Goal: Transaction & Acquisition: Purchase product/service

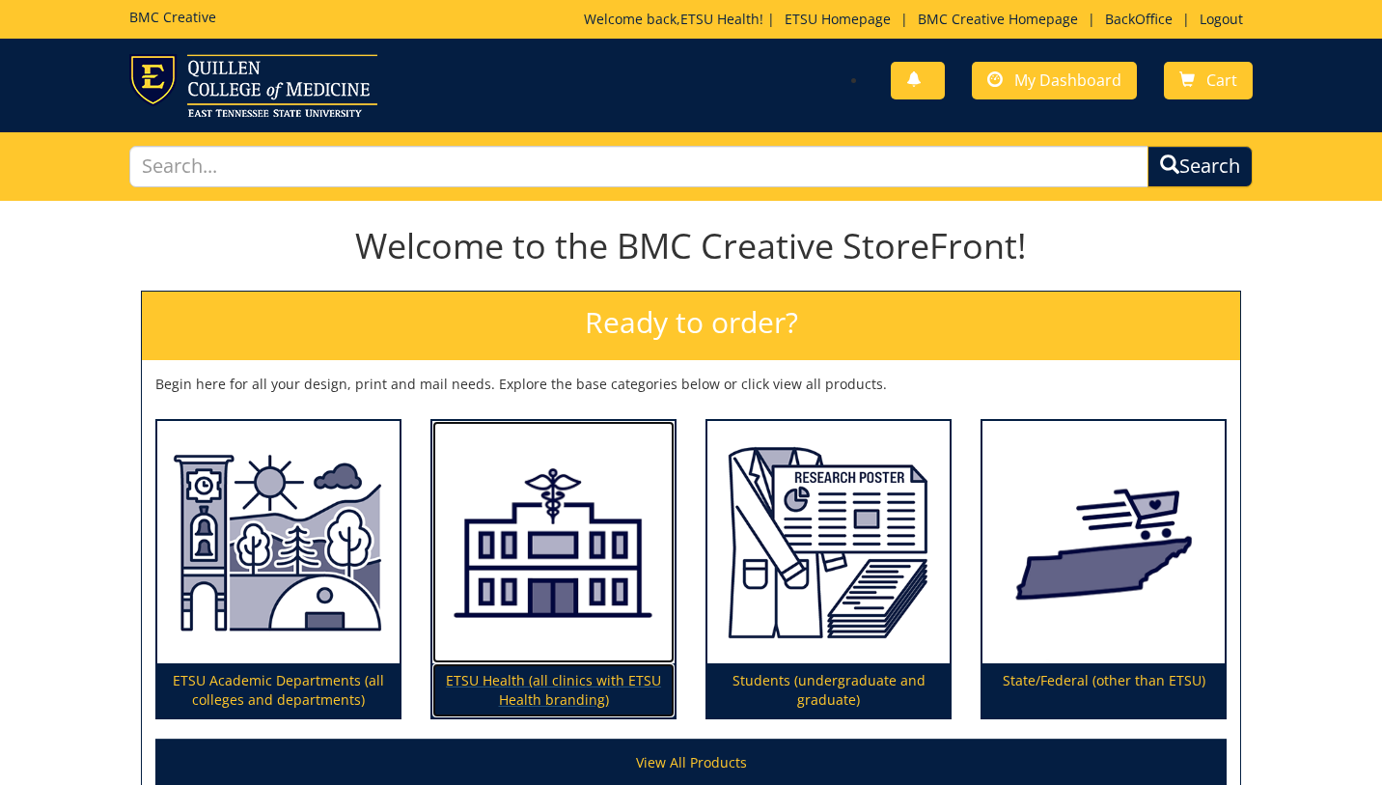
click at [488, 607] on img at bounding box center [553, 542] width 242 height 243
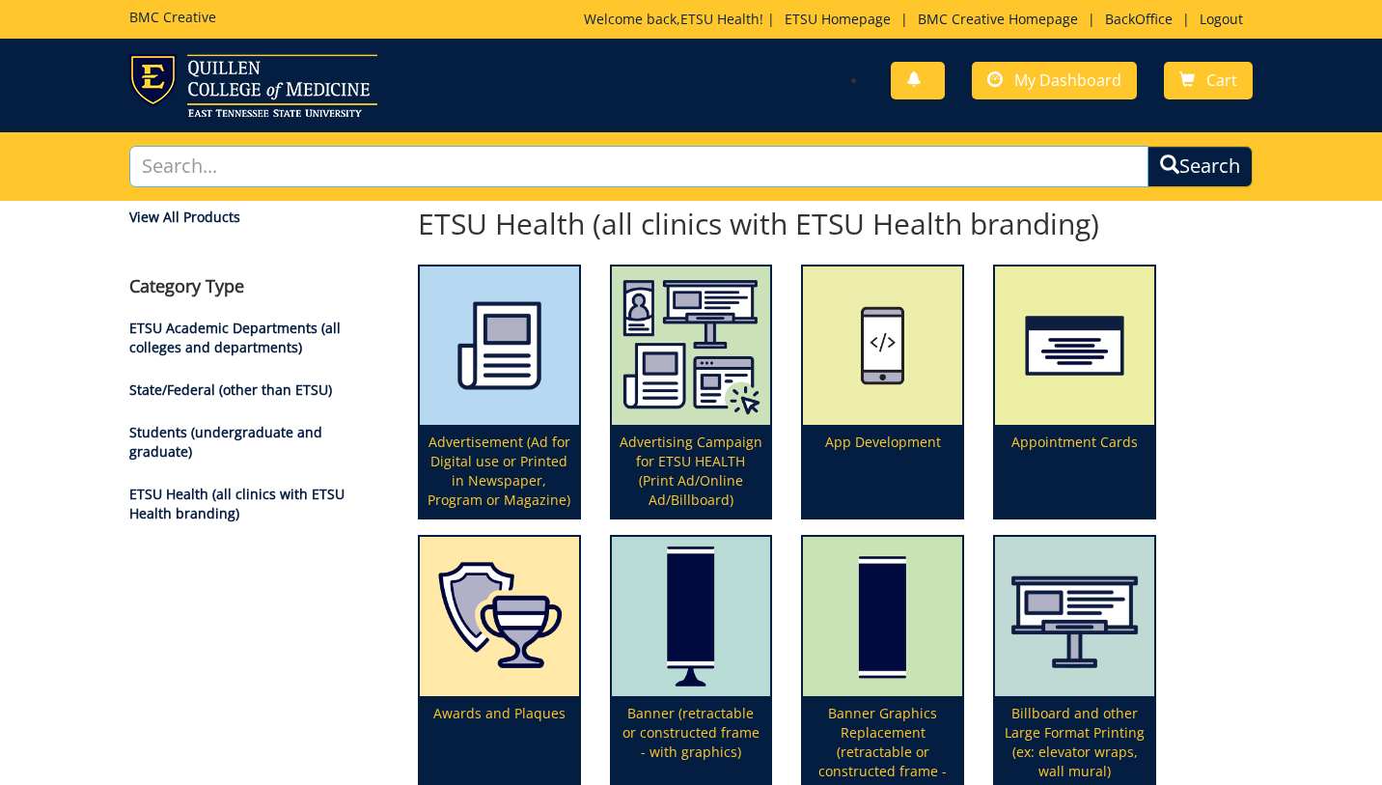
click at [691, 176] on input "text" at bounding box center [638, 166] width 1018 height 41
type input "rack"
click at [1147, 146] on button "Search" at bounding box center [1199, 166] width 105 height 41
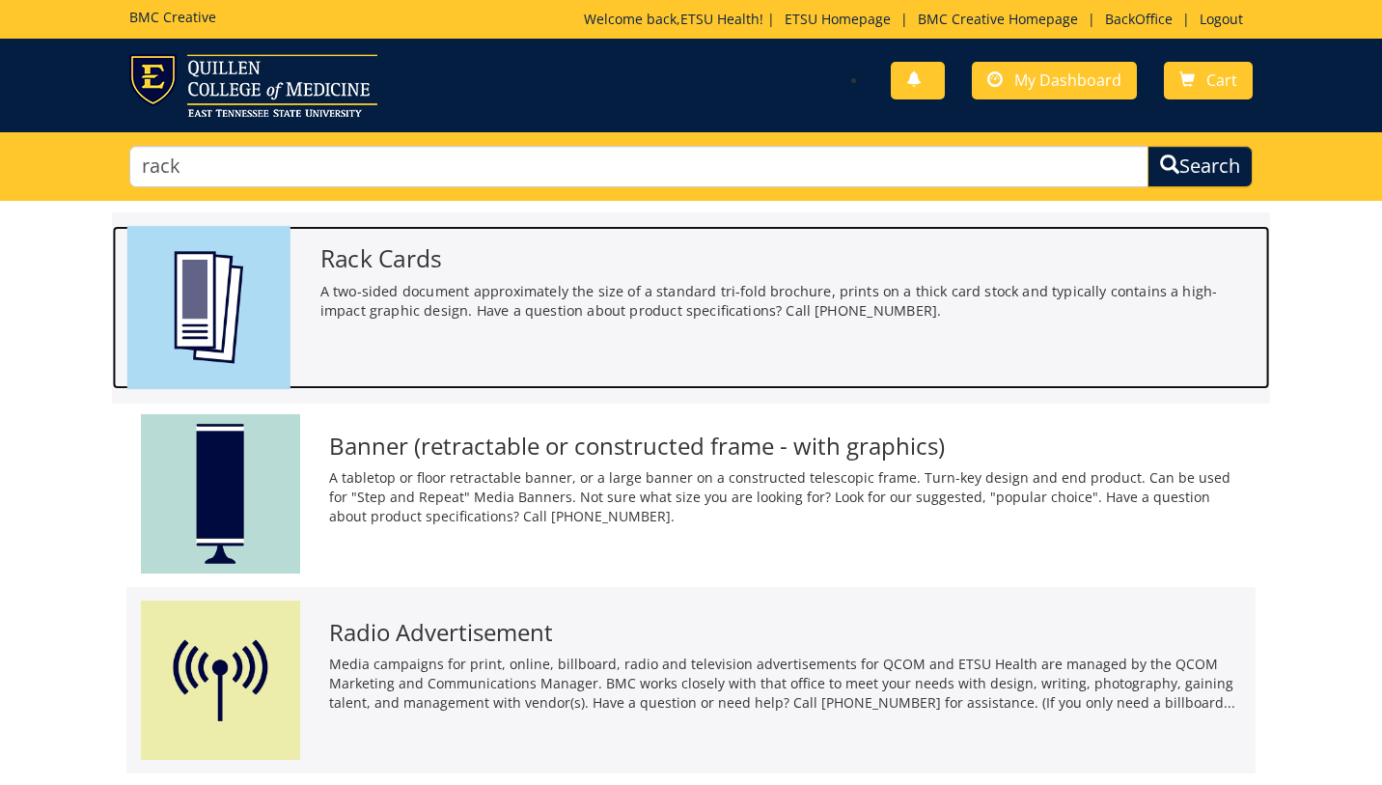
click at [403, 277] on div "Rack Cards A two-sided document approximately the size of a standard tri-fold b…" at bounding box center [787, 278] width 964 height 105
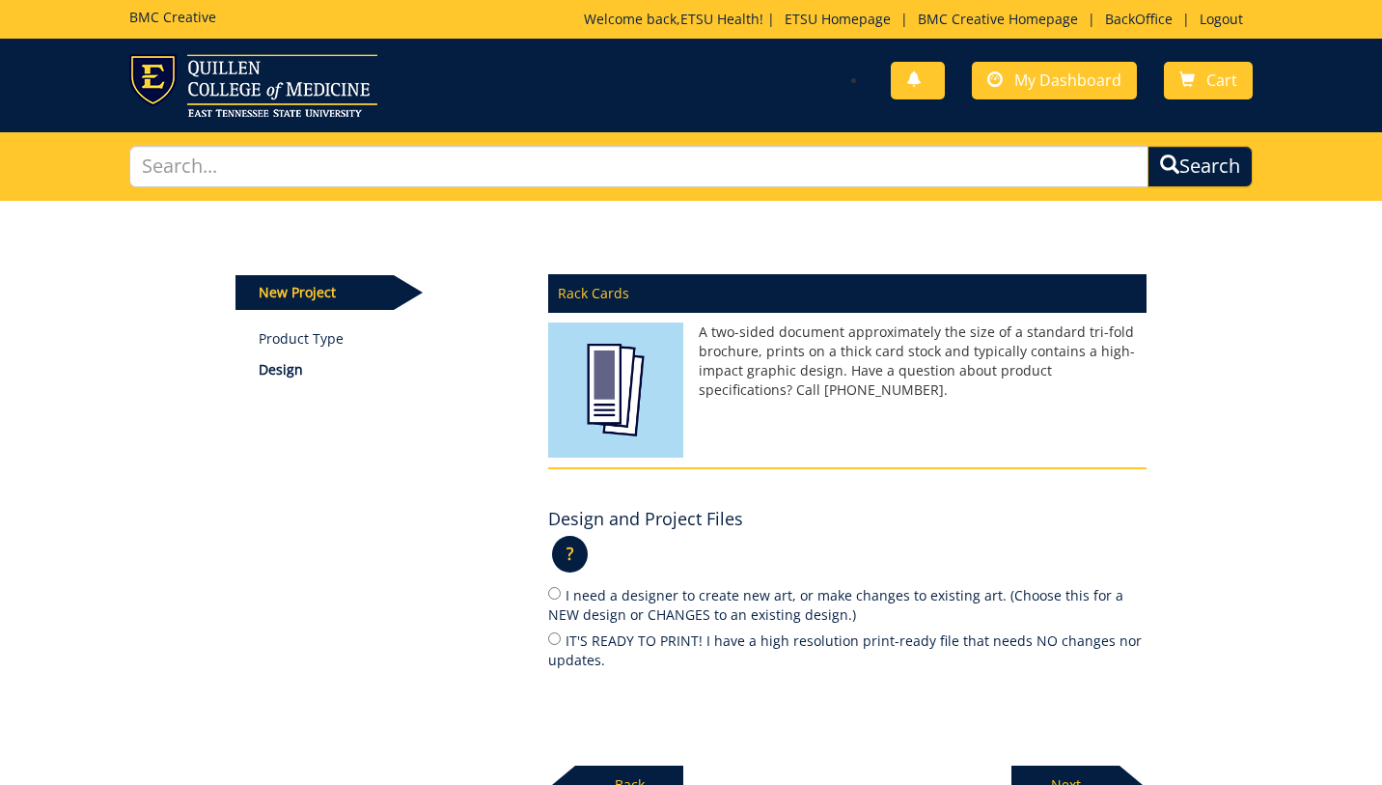
click at [697, 606] on label "I need a designer to create new art, or make changes to existing art. (Choose t…" at bounding box center [847, 604] width 598 height 41
click at [561, 599] on input "I need a designer to create new art, or make changes to existing art. (Choose t…" at bounding box center [554, 593] width 13 height 13
radio input "true"
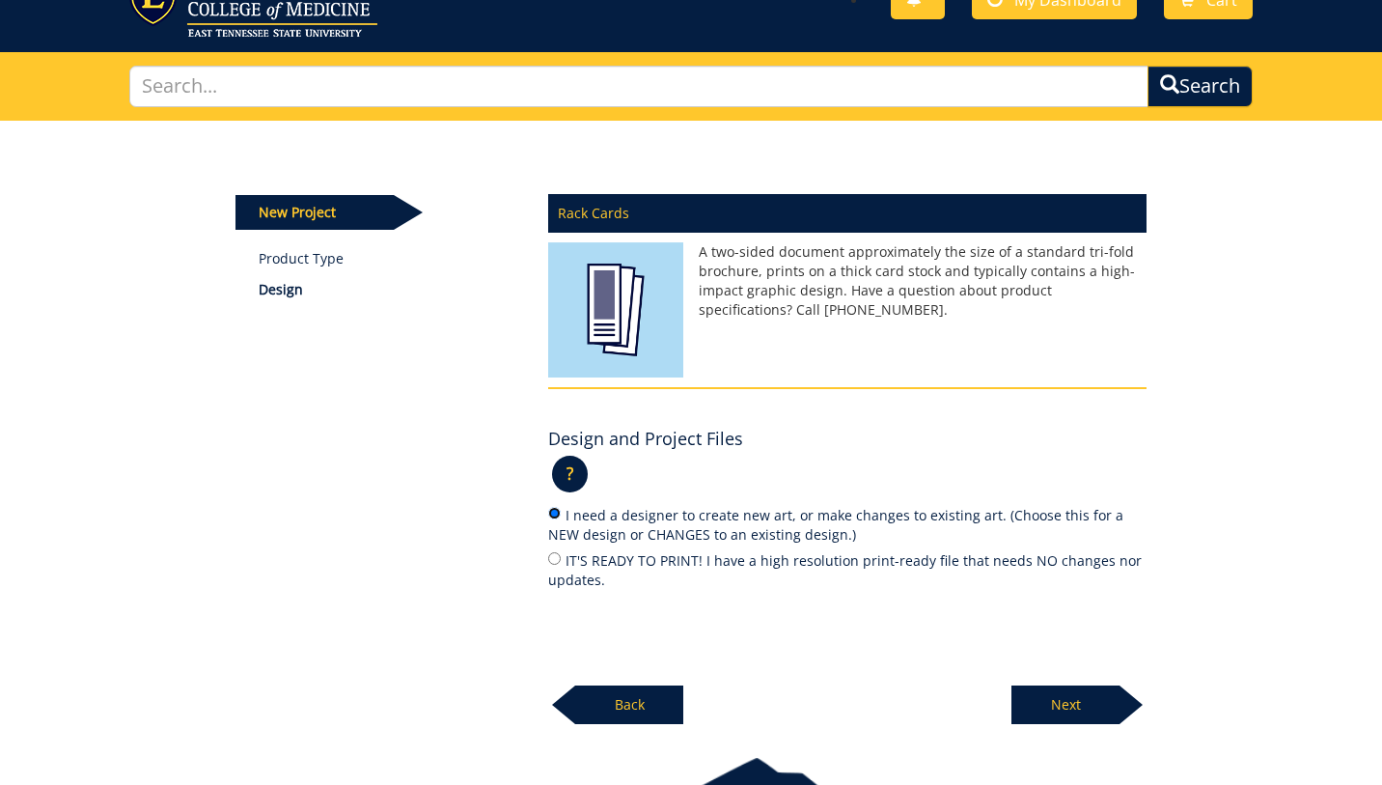
scroll to position [101, 0]
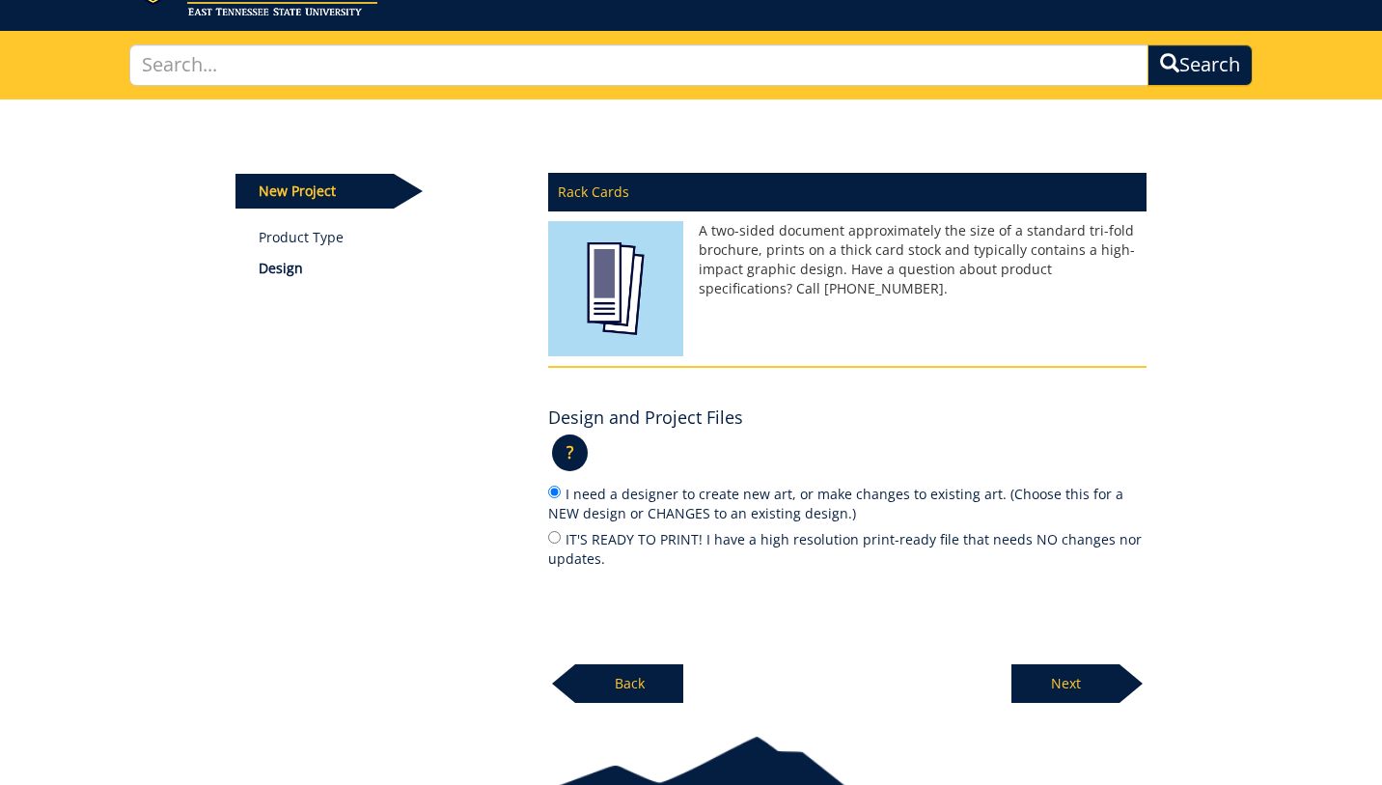
click at [1082, 691] on p "Next" at bounding box center [1065, 683] width 108 height 39
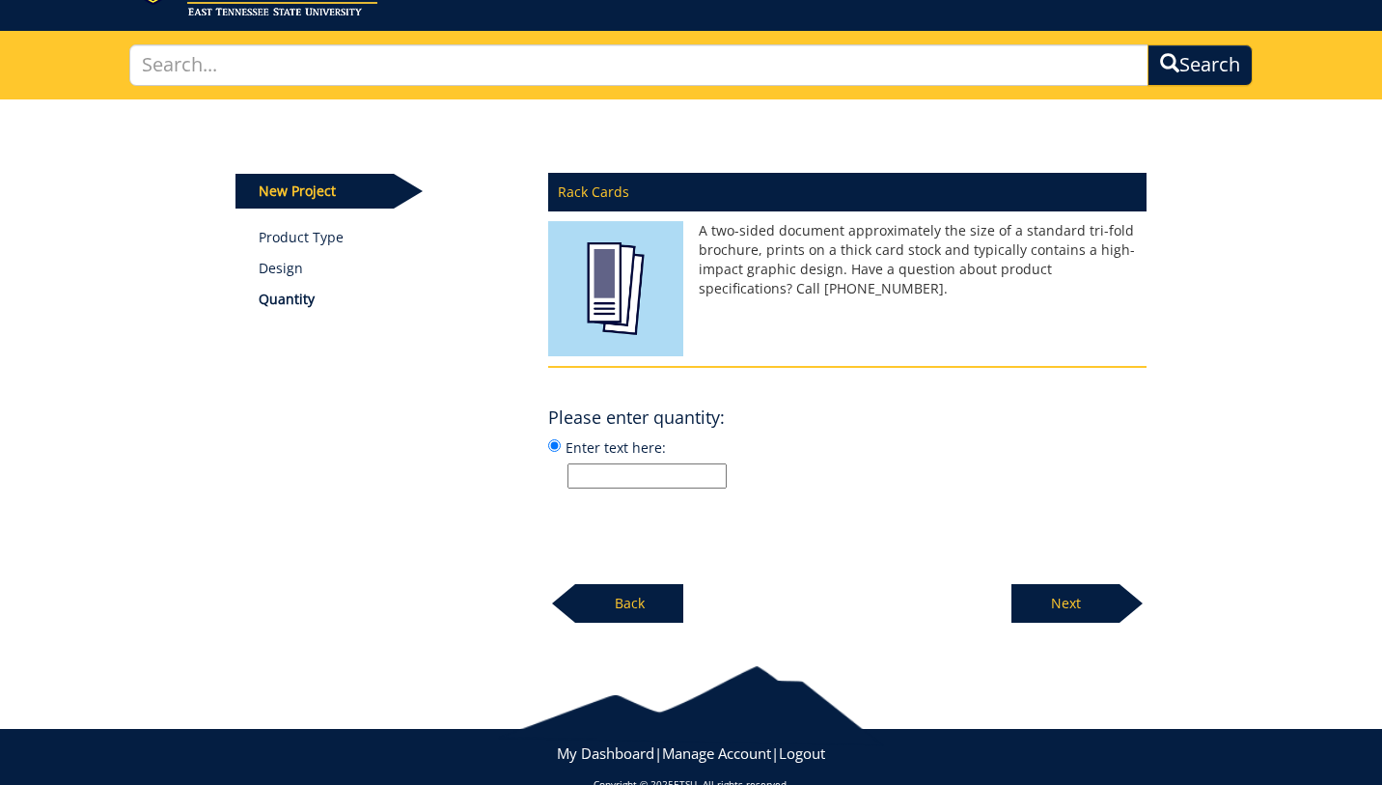
click at [633, 482] on input "Enter text here:" at bounding box center [646, 475] width 159 height 25
type input "500"
click at [920, 492] on div "Rack Cards A two-sided document approximately the size of a standard tri-fold b…" at bounding box center [847, 392] width 627 height 462
click at [1055, 610] on p "Next" at bounding box center [1065, 603] width 108 height 39
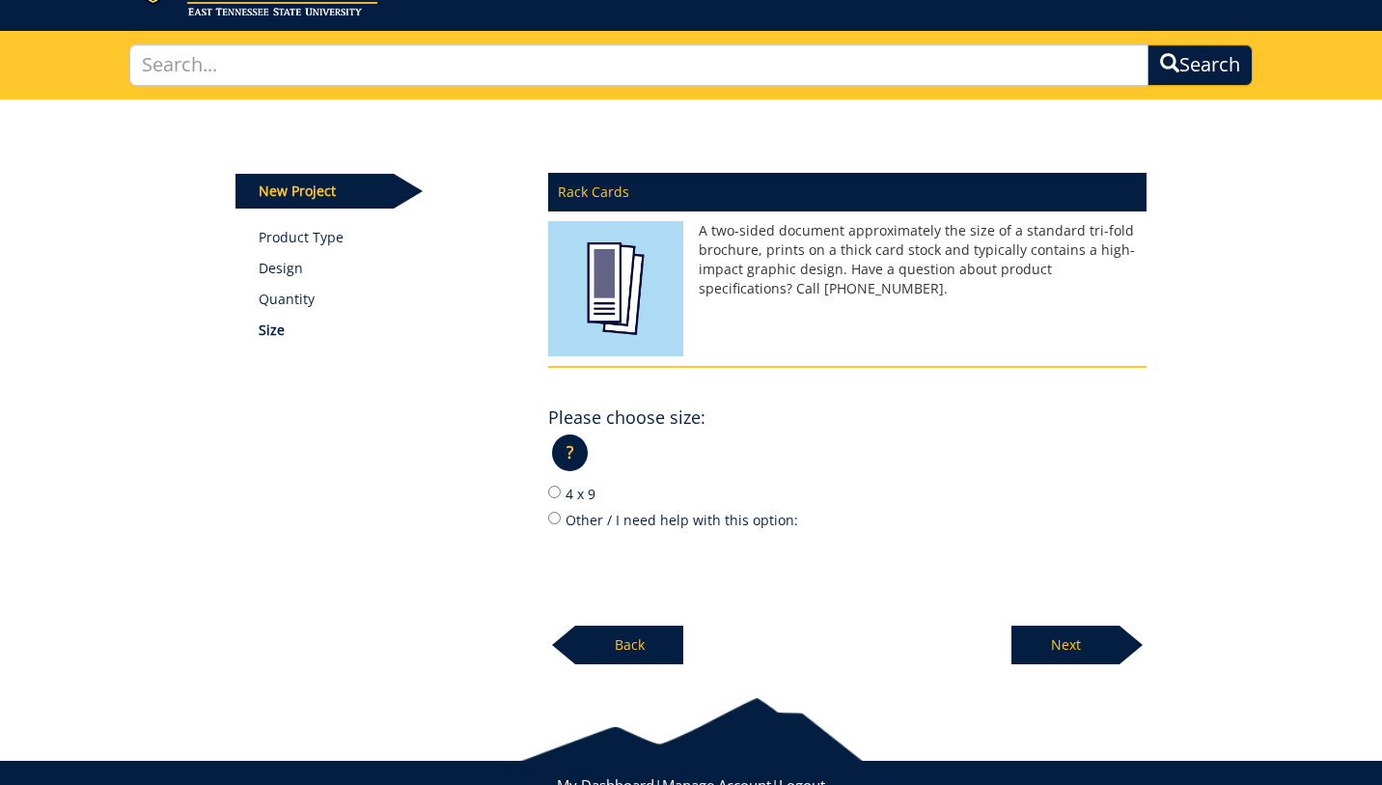
click at [571, 491] on label "4 x 9" at bounding box center [847, 492] width 598 height 21
click at [561, 491] on input "4 x 9" at bounding box center [554, 491] width 13 height 13
radio input "true"
click at [1081, 640] on p "Next" at bounding box center [1065, 644] width 108 height 39
click at [625, 493] on label "80# Matte Cover" at bounding box center [847, 492] width 598 height 21
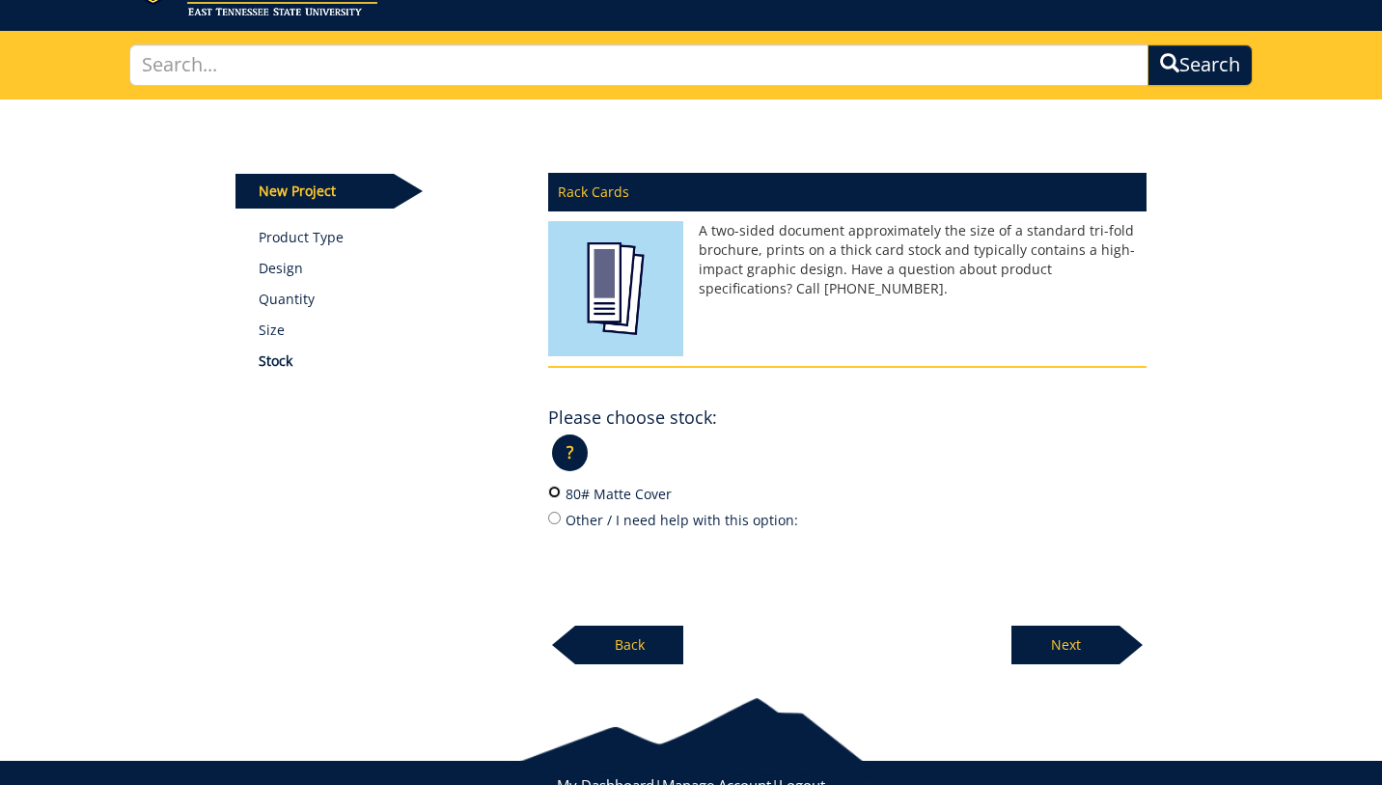
click at [561, 493] on input "80# Matte Cover" at bounding box center [554, 491] width 13 height 13
radio input "true"
click at [1062, 649] on p "Next" at bounding box center [1065, 644] width 108 height 39
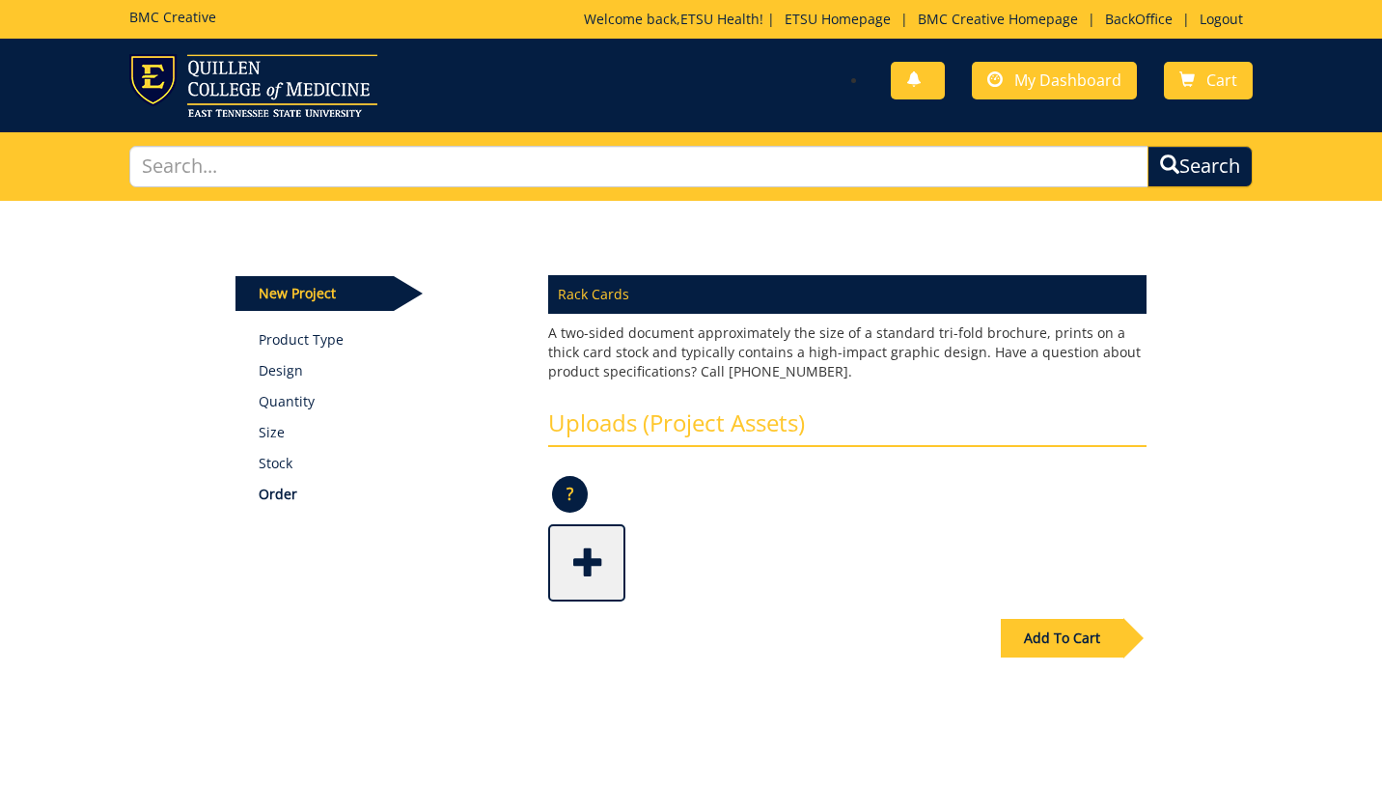
click at [596, 563] on span at bounding box center [588, 561] width 77 height 68
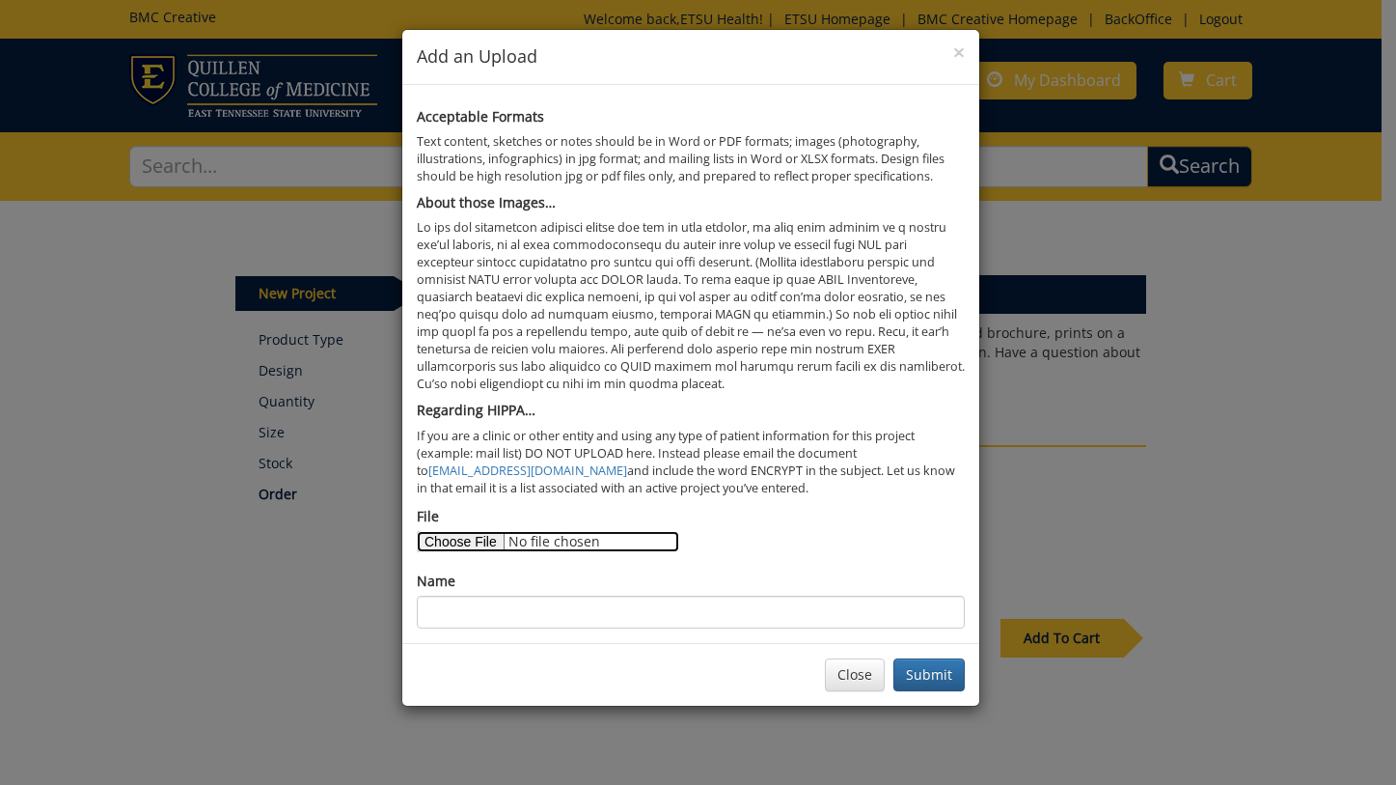
click at [475, 544] on input "File" at bounding box center [548, 541] width 262 height 21
type input "C:\fakepath\ramos rack card-compressed.pdf"
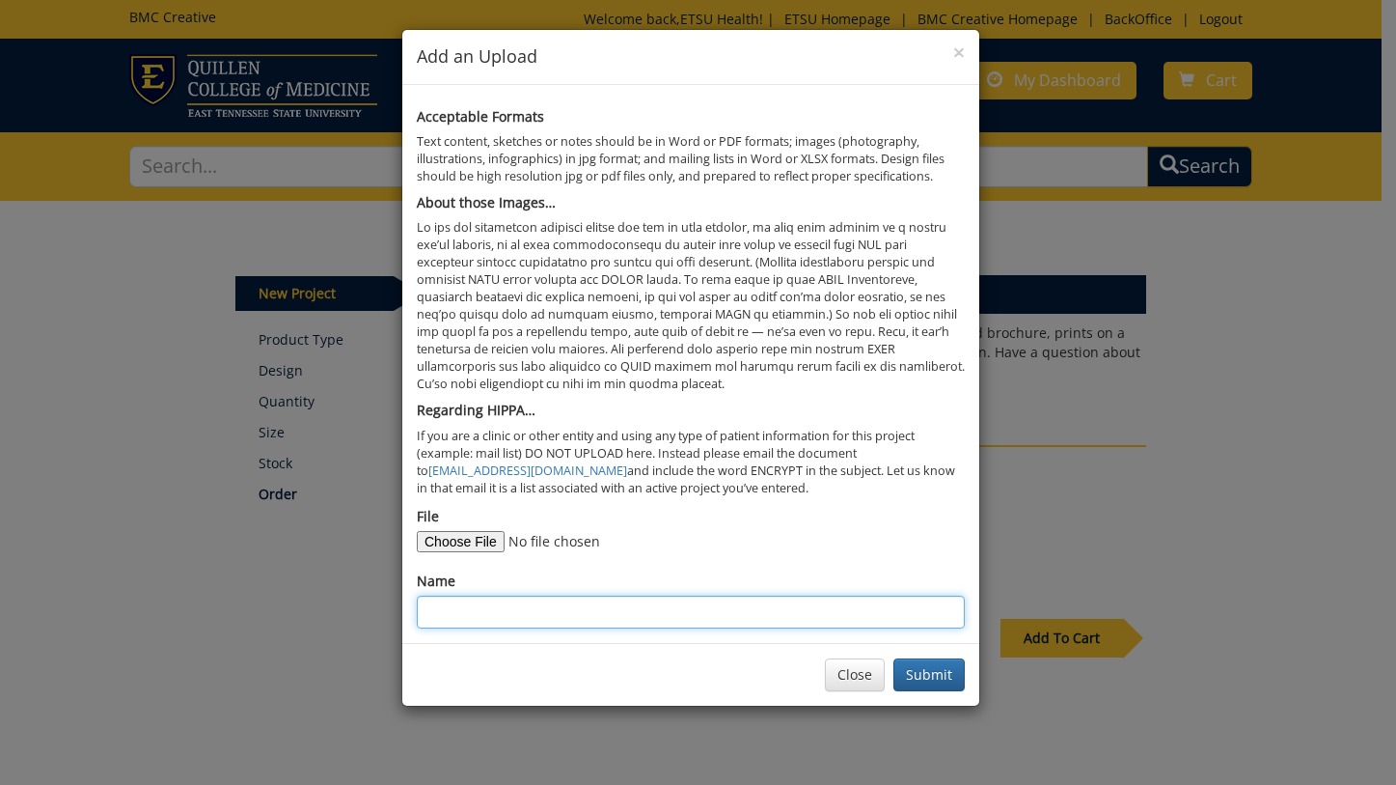
click at [726, 612] on input "Name" at bounding box center [691, 611] width 548 height 33
type input "updated rack card content"
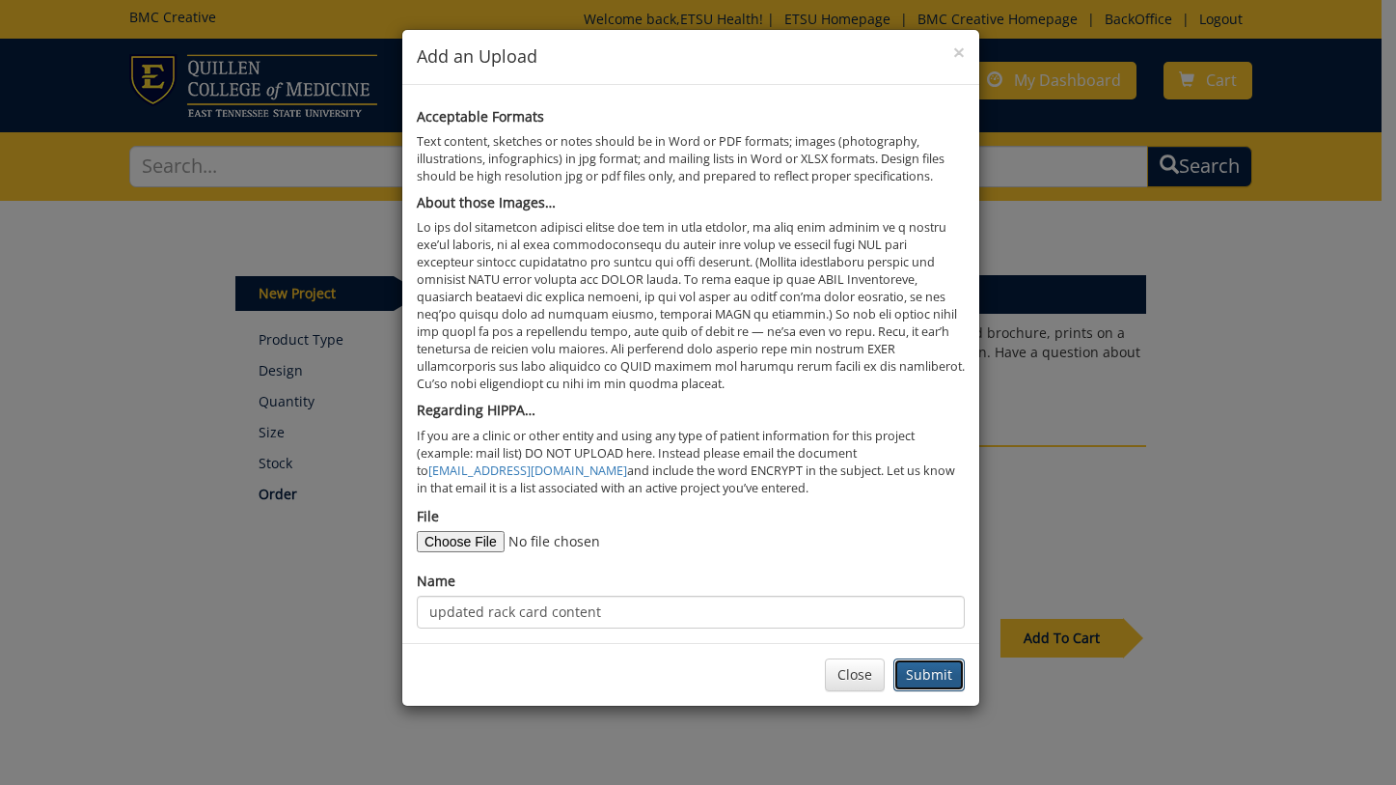
click at [929, 681] on button "Submit" at bounding box center [929, 674] width 71 height 33
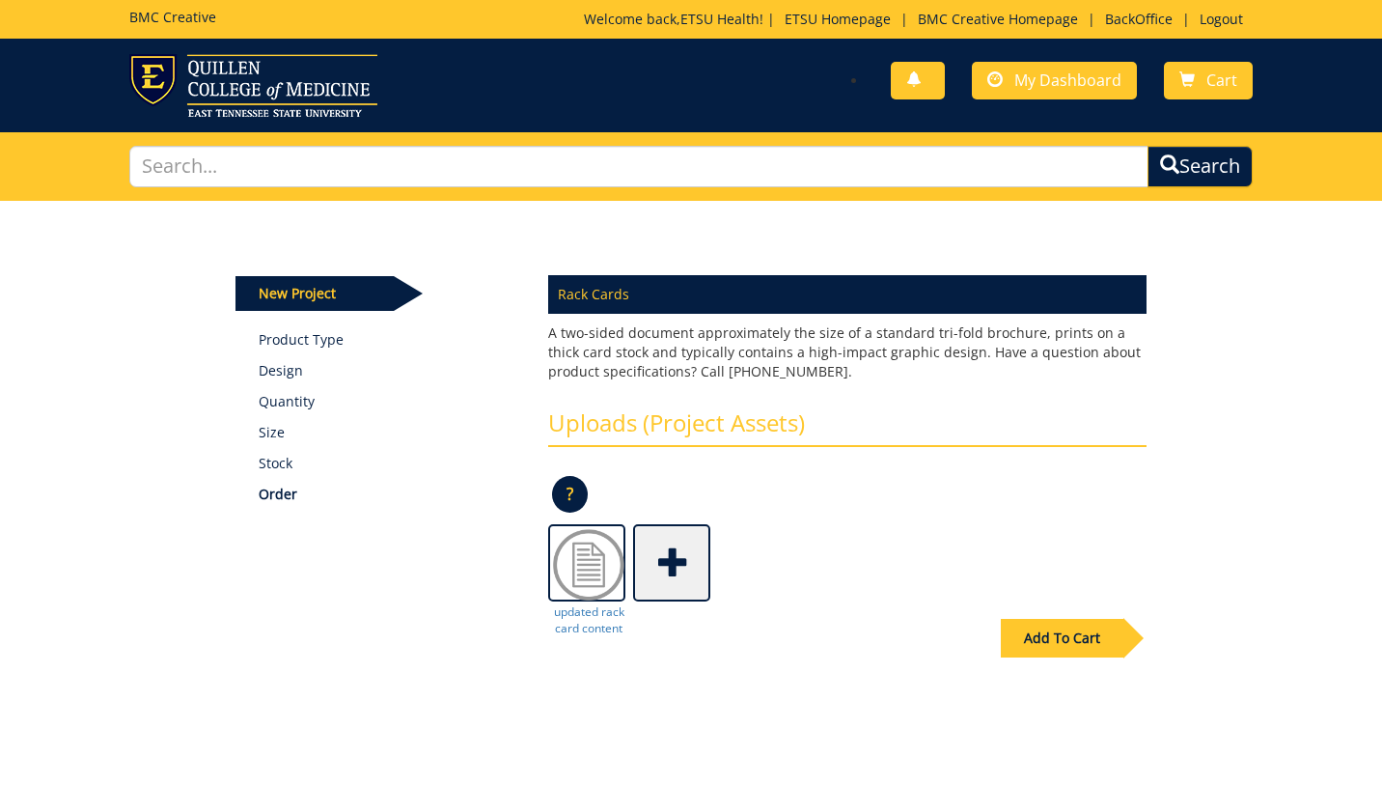
click at [669, 576] on span at bounding box center [673, 561] width 77 height 68
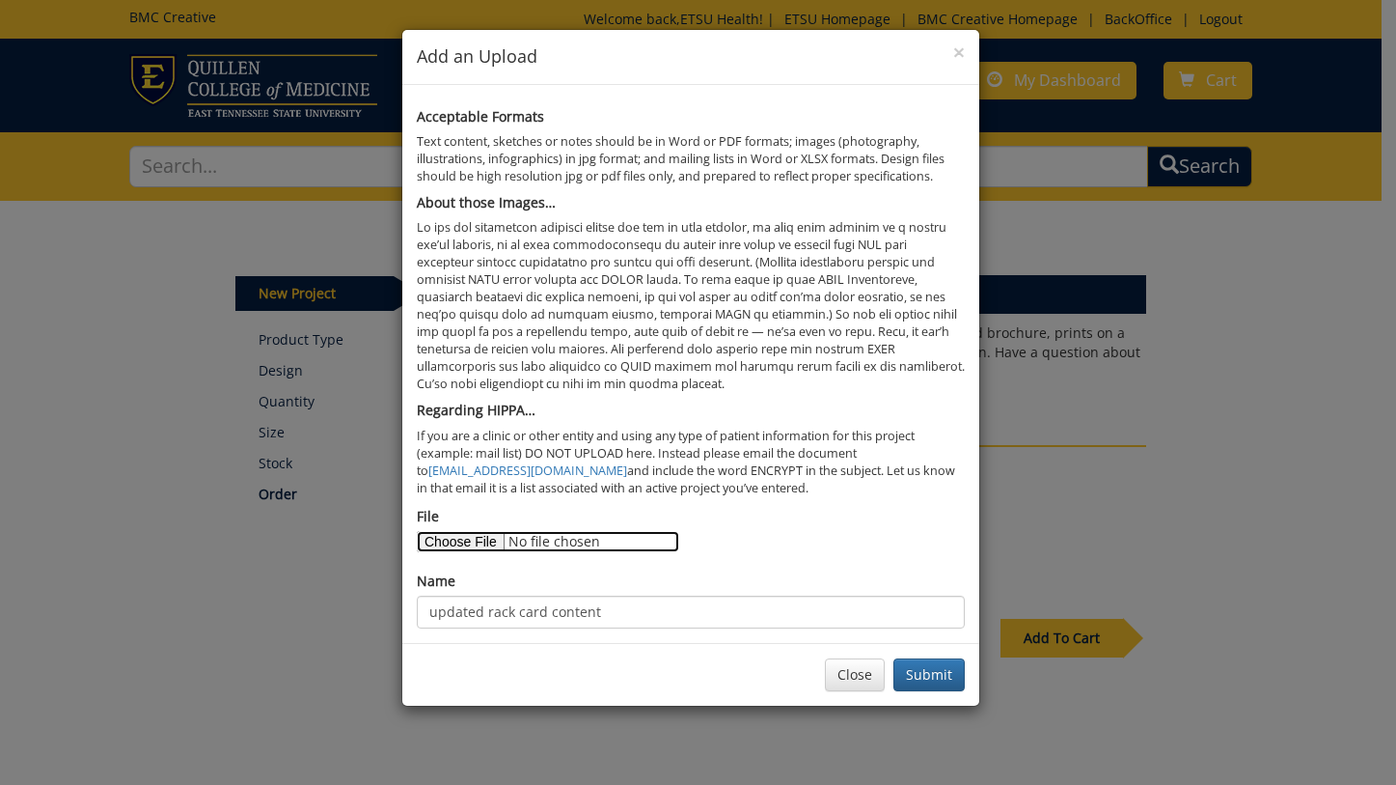
click at [480, 537] on input "File" at bounding box center [548, 541] width 262 height 21
type input "C:\fakepath\0O6A7811.jpg"
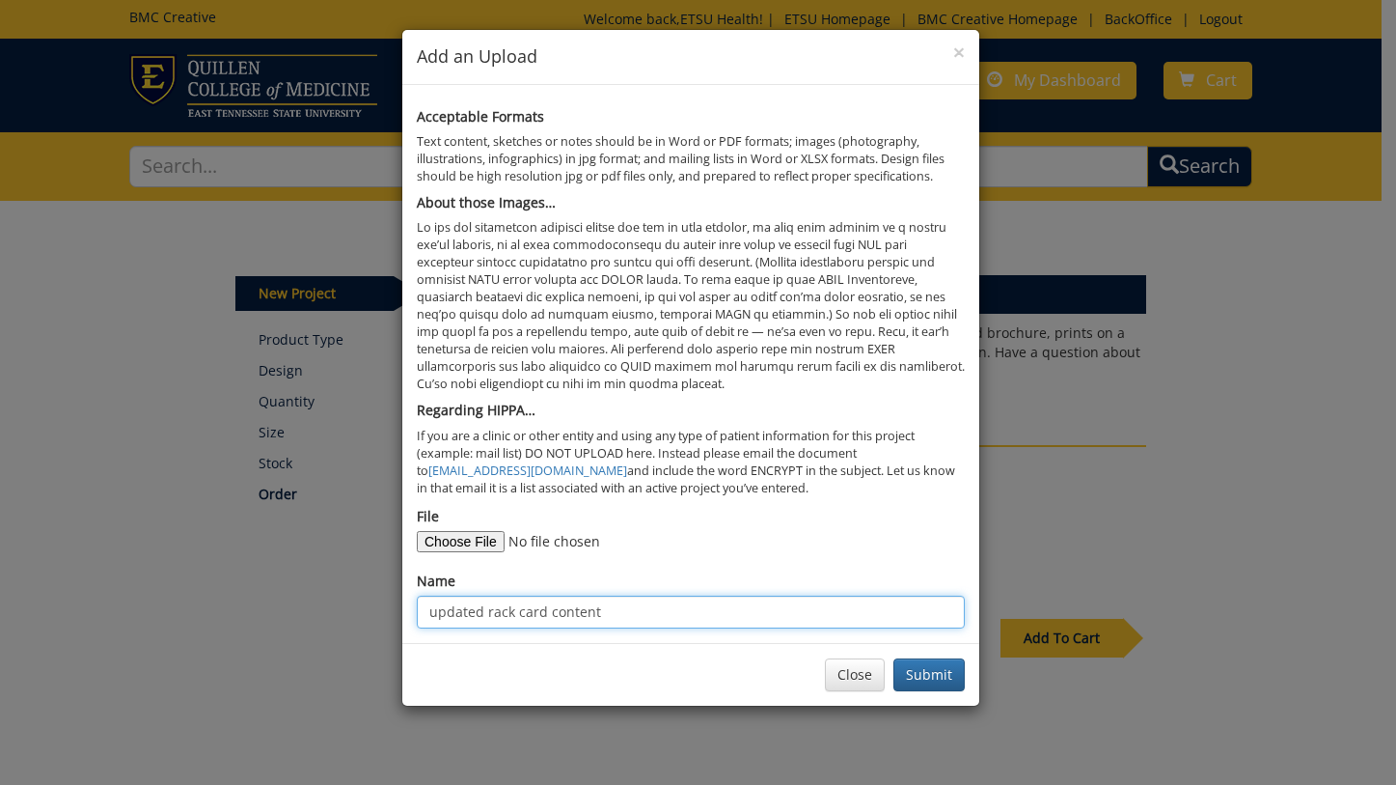
drag, startPoint x: 636, startPoint y: 608, endPoint x: 296, endPoint y: 587, distance: 340.3
click at [296, 587] on div "× Add an Upload Acceptable Formats Text content, sketches or notes should be in…" at bounding box center [698, 392] width 1396 height 785
type input "ramos 1"
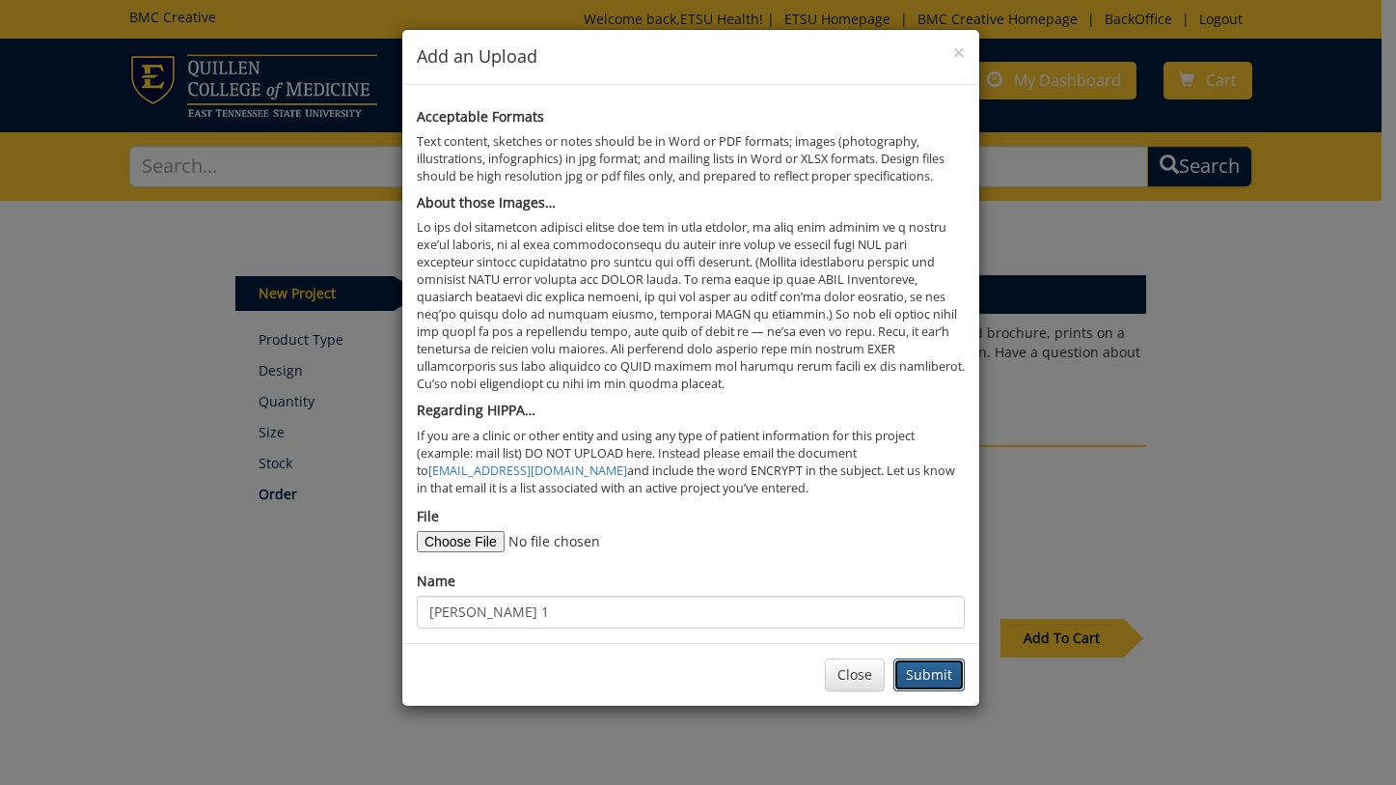
click at [939, 677] on button "Submit" at bounding box center [929, 674] width 71 height 33
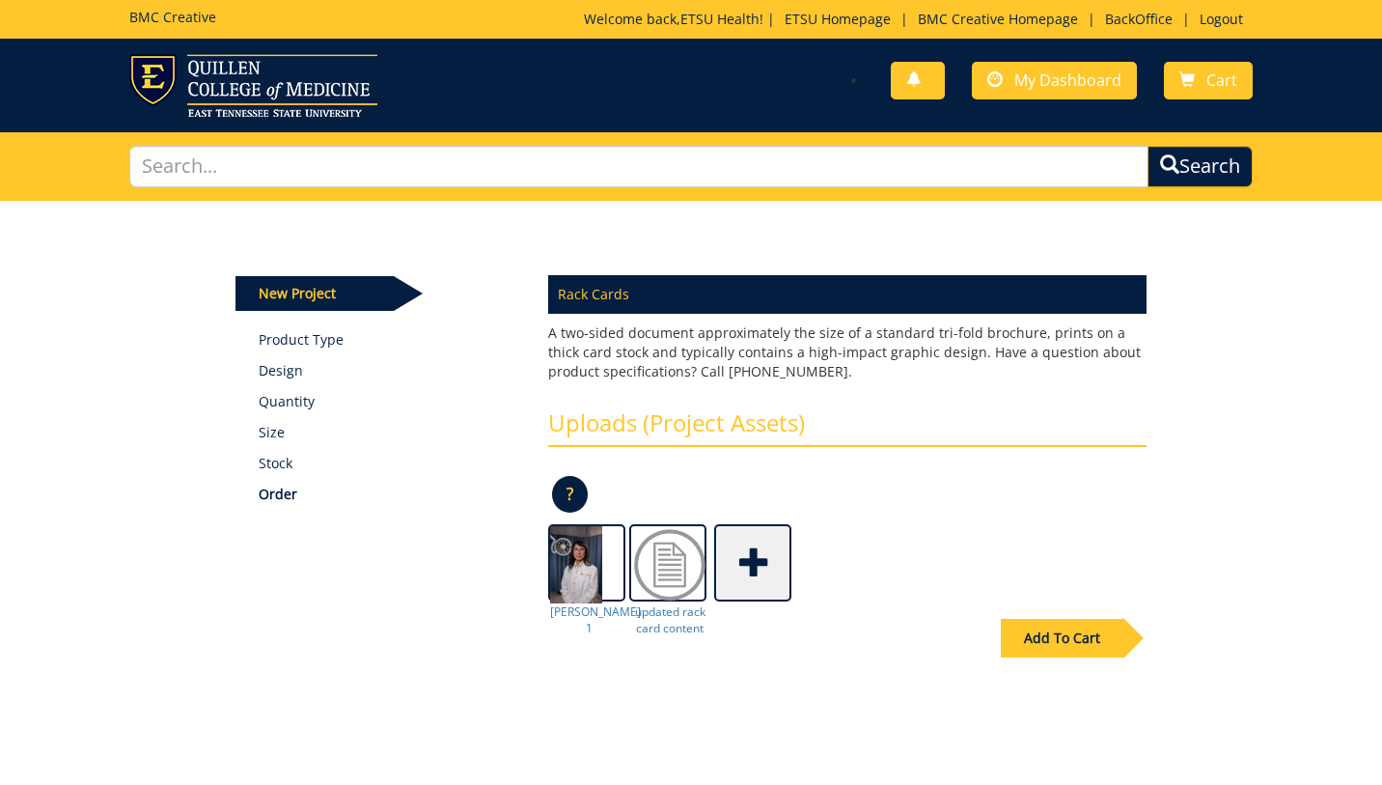
click at [746, 573] on span at bounding box center [754, 561] width 77 height 68
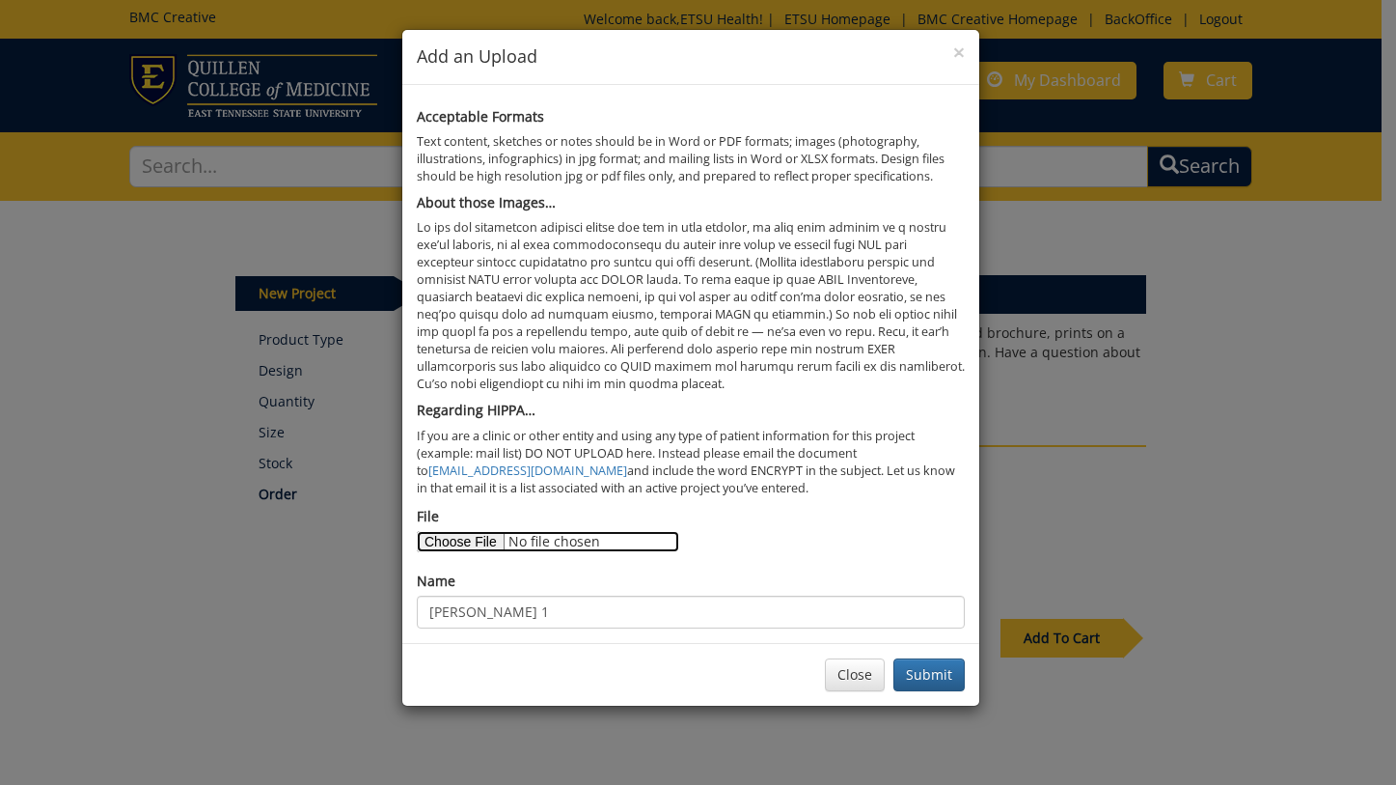
click at [453, 535] on input "File" at bounding box center [548, 541] width 262 height 21
type input "C:\fakepath\0O6A7814.jpg"
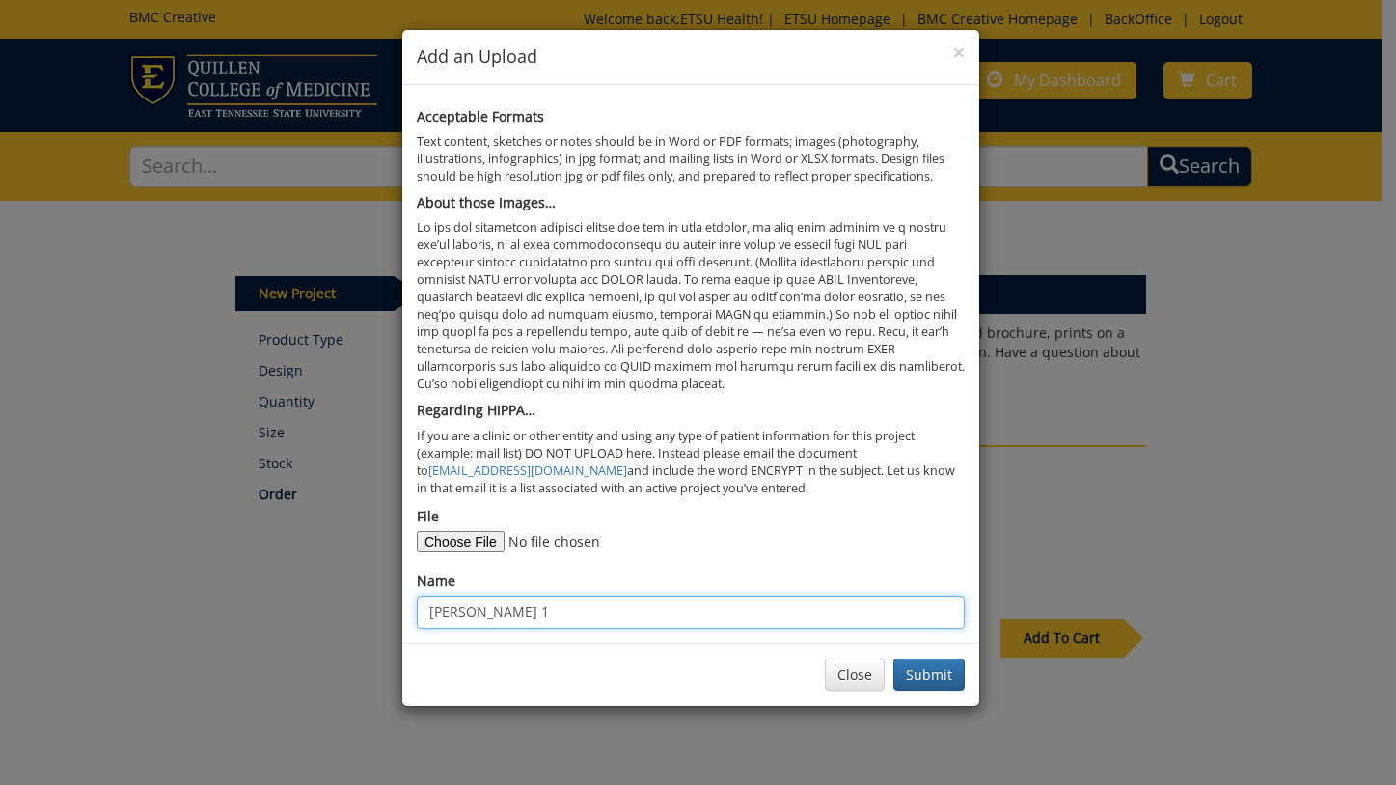
click at [484, 611] on input "ramos 1" at bounding box center [691, 611] width 548 height 33
type input "ramos 2"
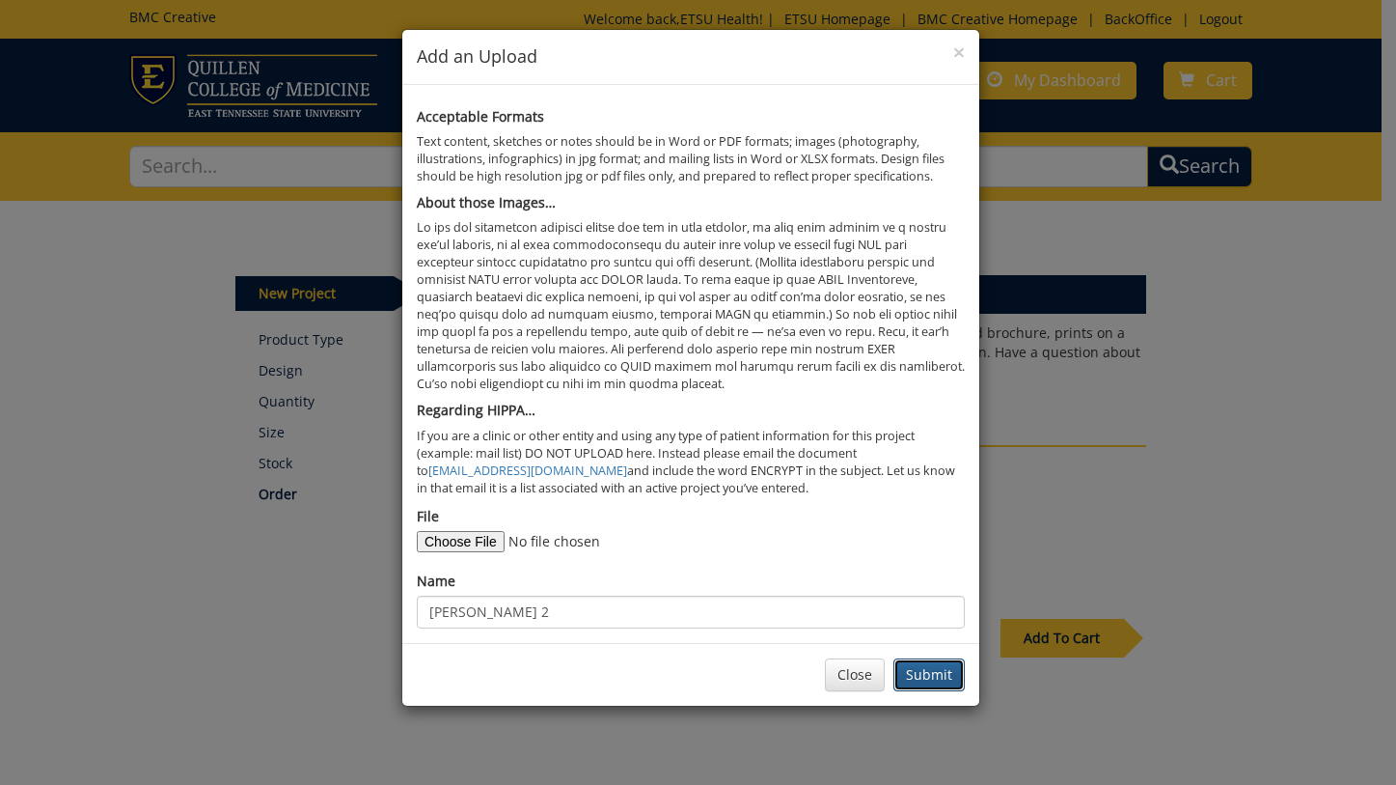
click at [936, 677] on button "Submit" at bounding box center [929, 674] width 71 height 33
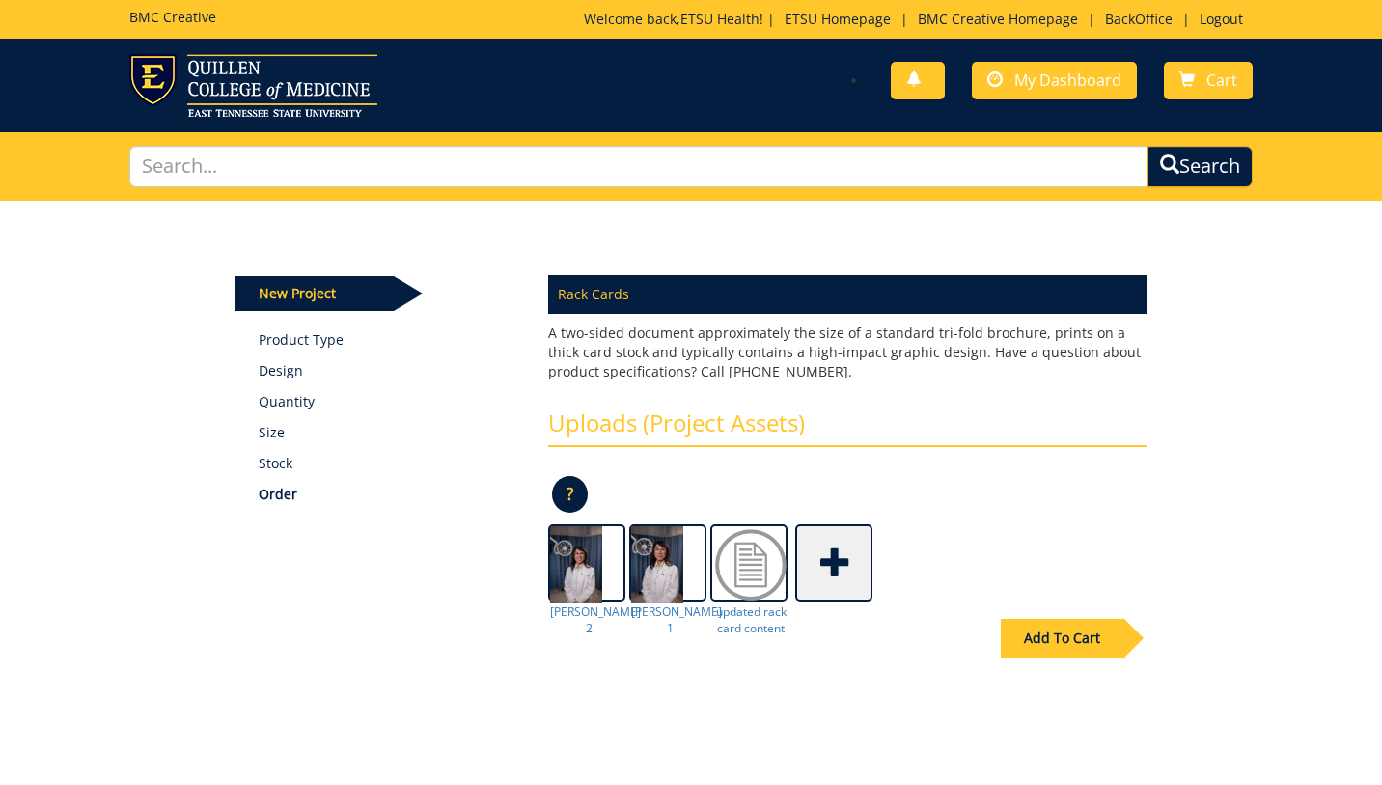
click at [844, 567] on span at bounding box center [835, 561] width 77 height 68
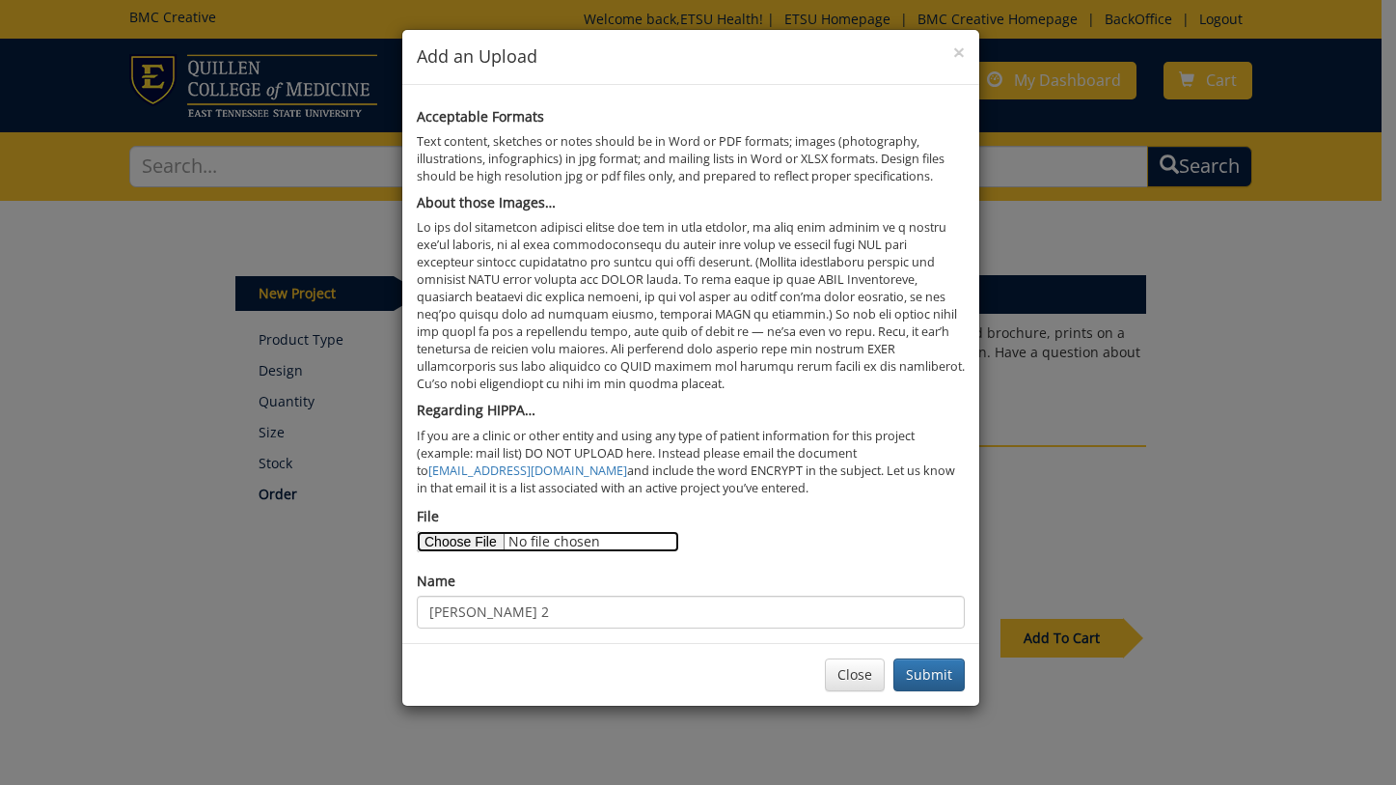
click at [449, 538] on input "File" at bounding box center [548, 541] width 262 height 21
type input "C:\fakepath\0O6A7672.jpg"
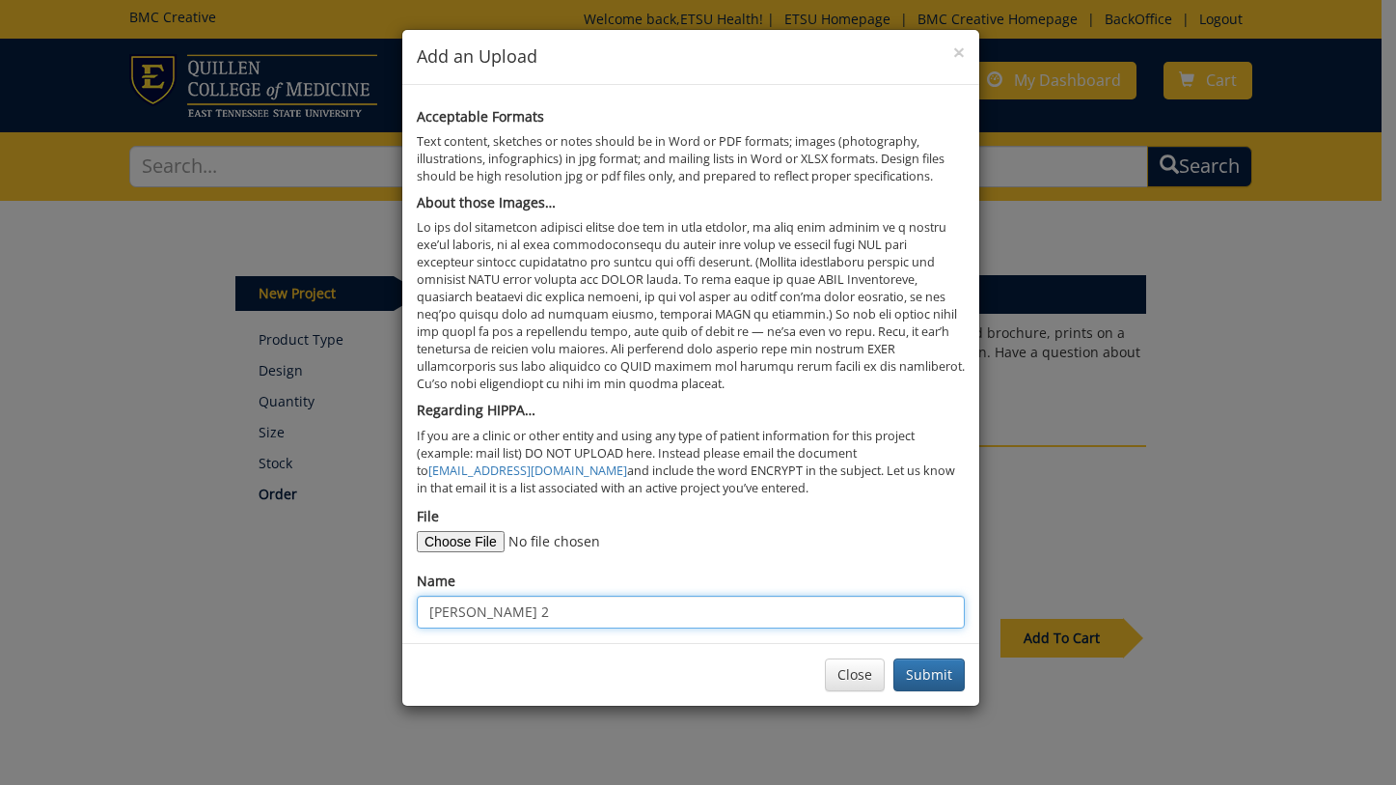
click at [513, 614] on input "ramos 2" at bounding box center [691, 611] width 548 height 33
type input "ramos 3"
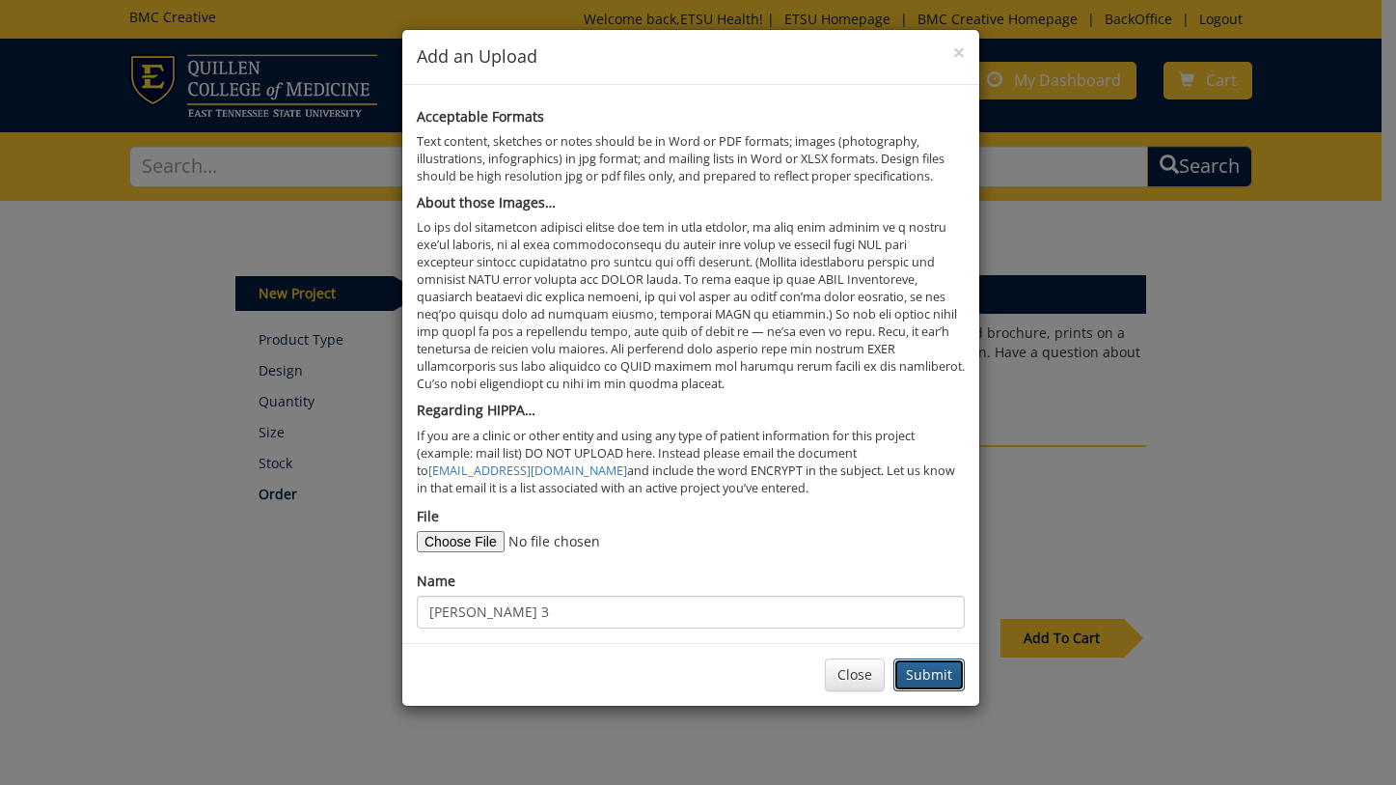
click at [935, 664] on button "Submit" at bounding box center [929, 674] width 71 height 33
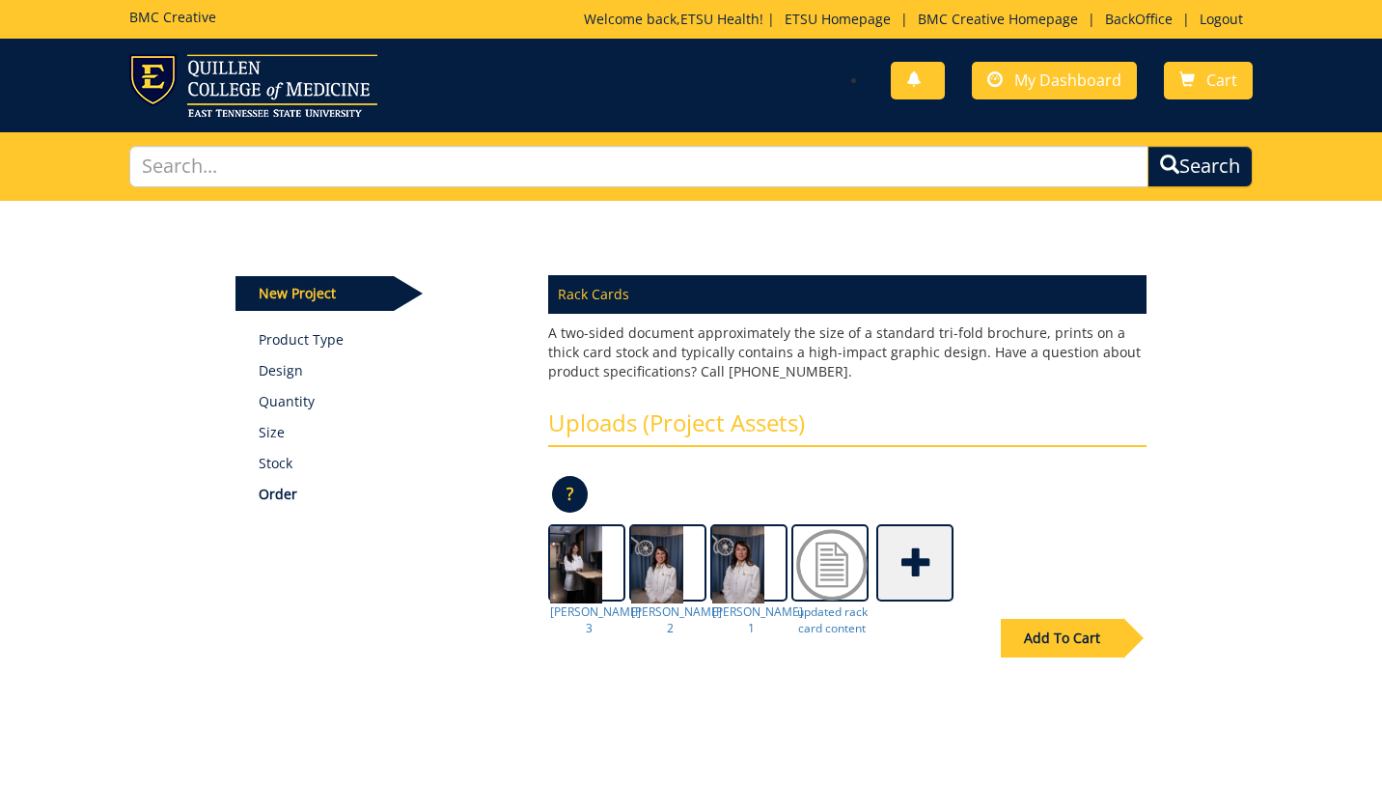
click at [926, 565] on span at bounding box center [916, 561] width 77 height 68
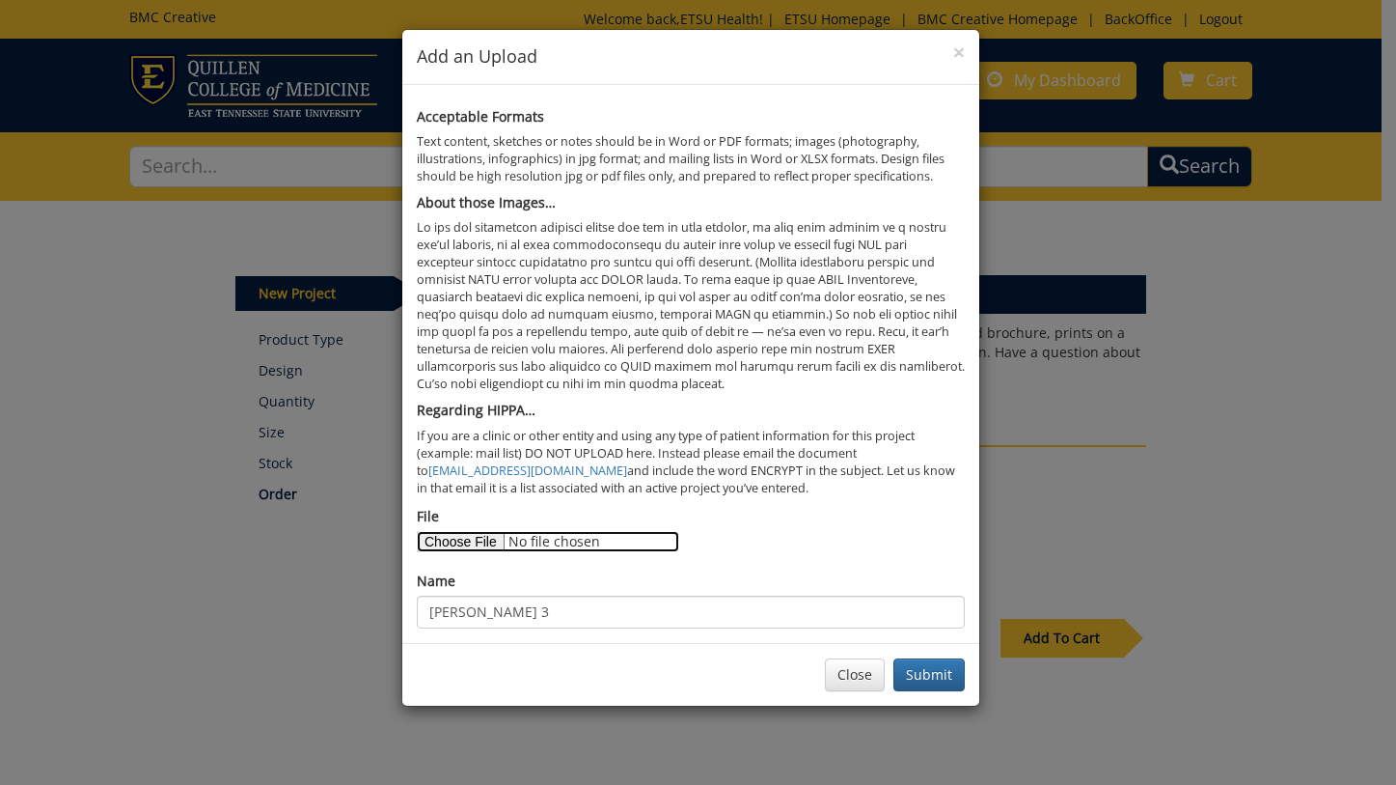
click at [473, 537] on input "File" at bounding box center [548, 541] width 262 height 21
type input "C:\fakepath\0O6A7329.jpg"
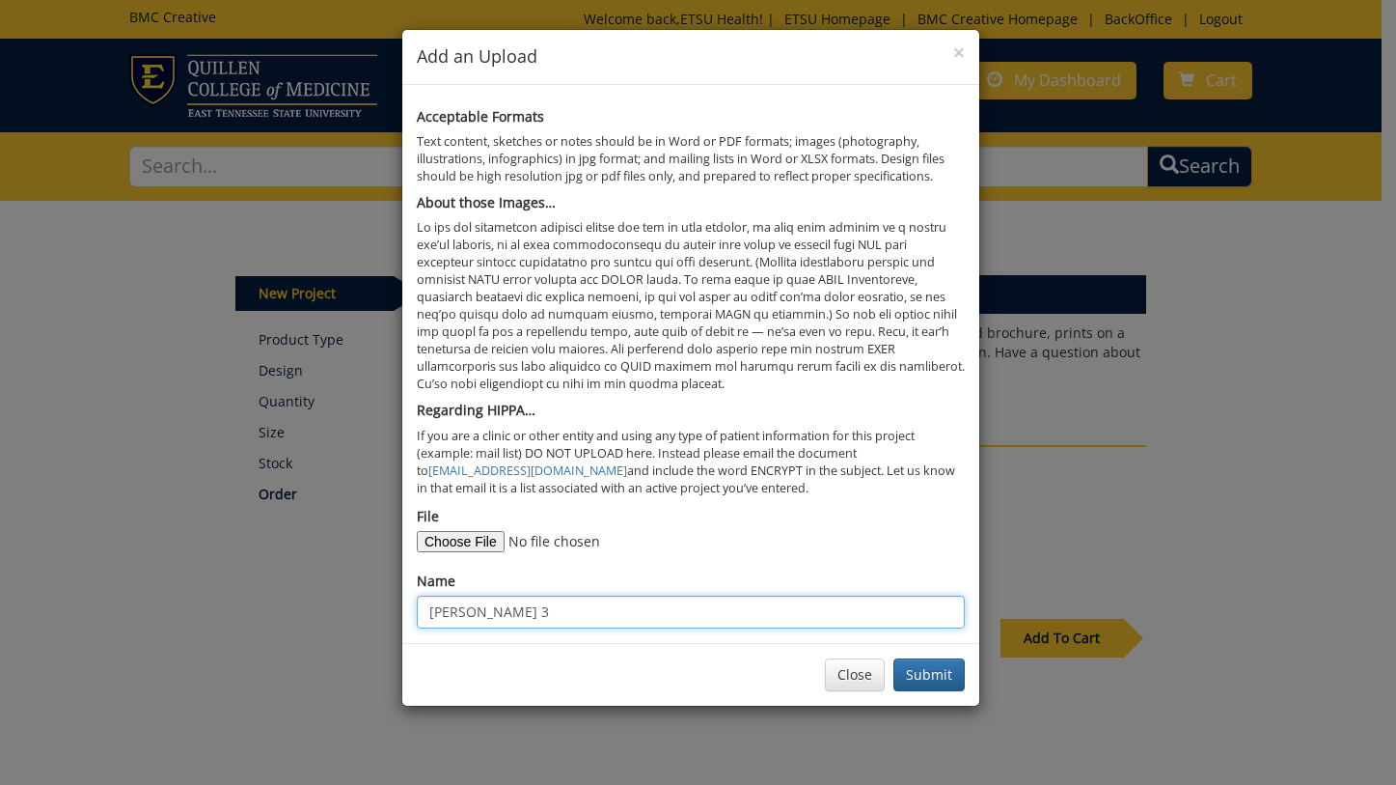
click at [501, 612] on input "ramos 3" at bounding box center [691, 611] width 548 height 33
type input "ramos 4"
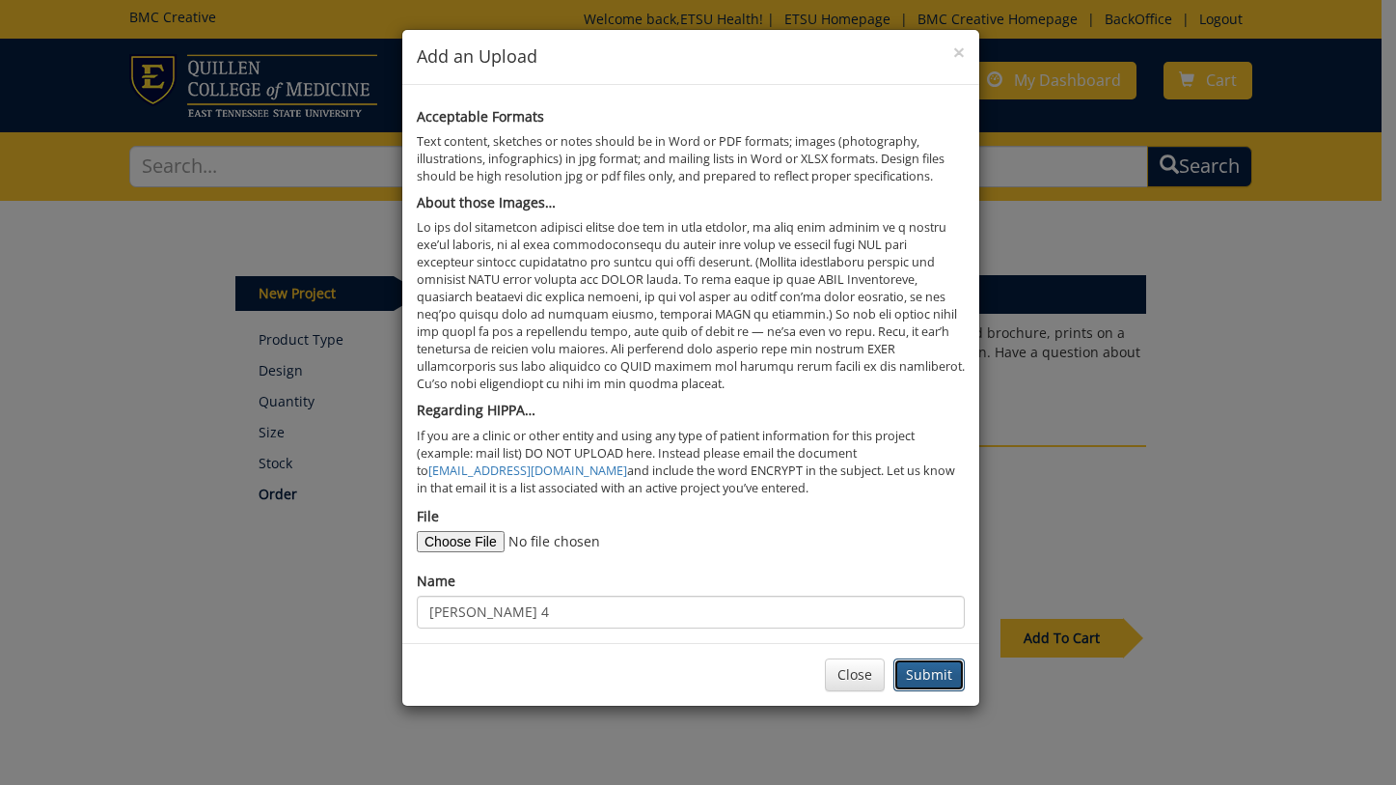
click at [922, 679] on button "Submit" at bounding box center [929, 674] width 71 height 33
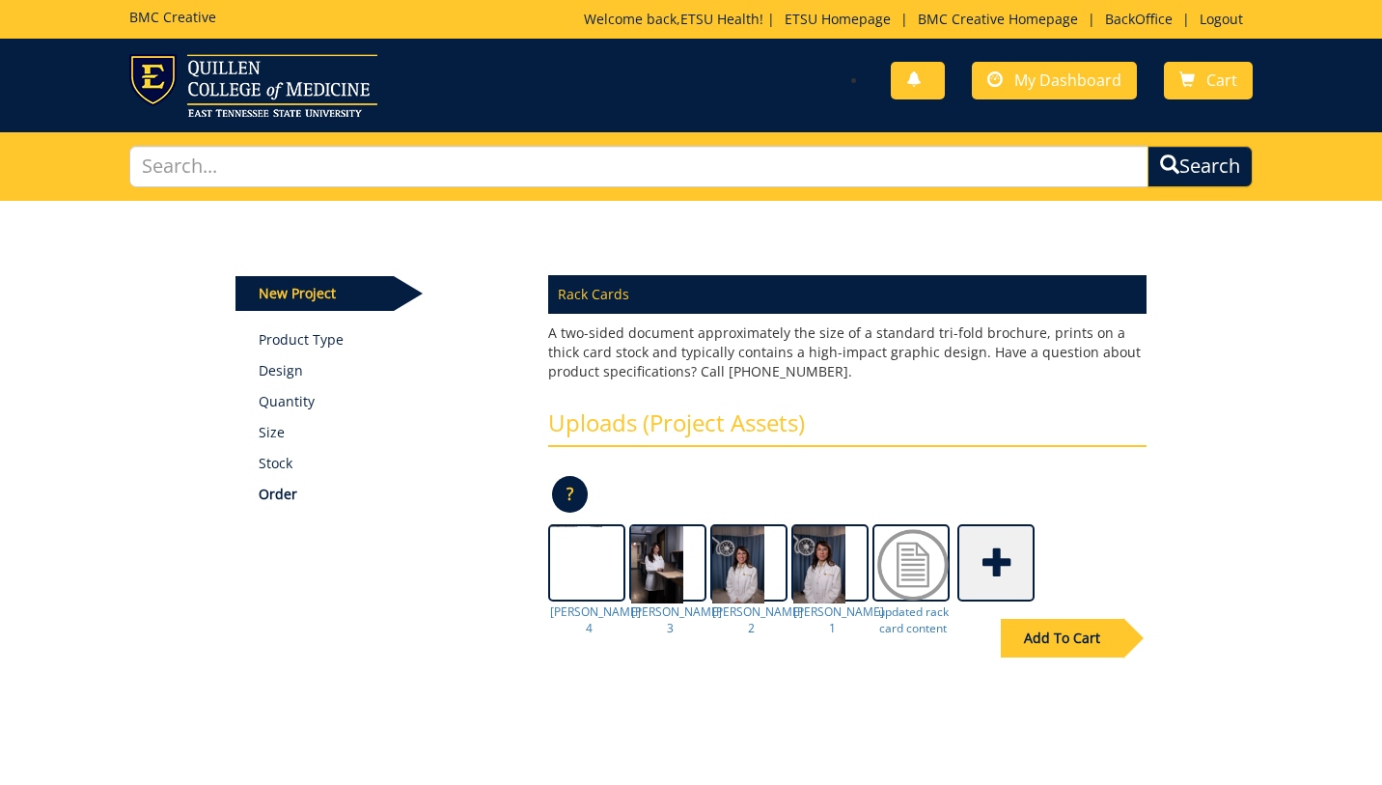
click at [993, 566] on span at bounding box center [997, 561] width 77 height 68
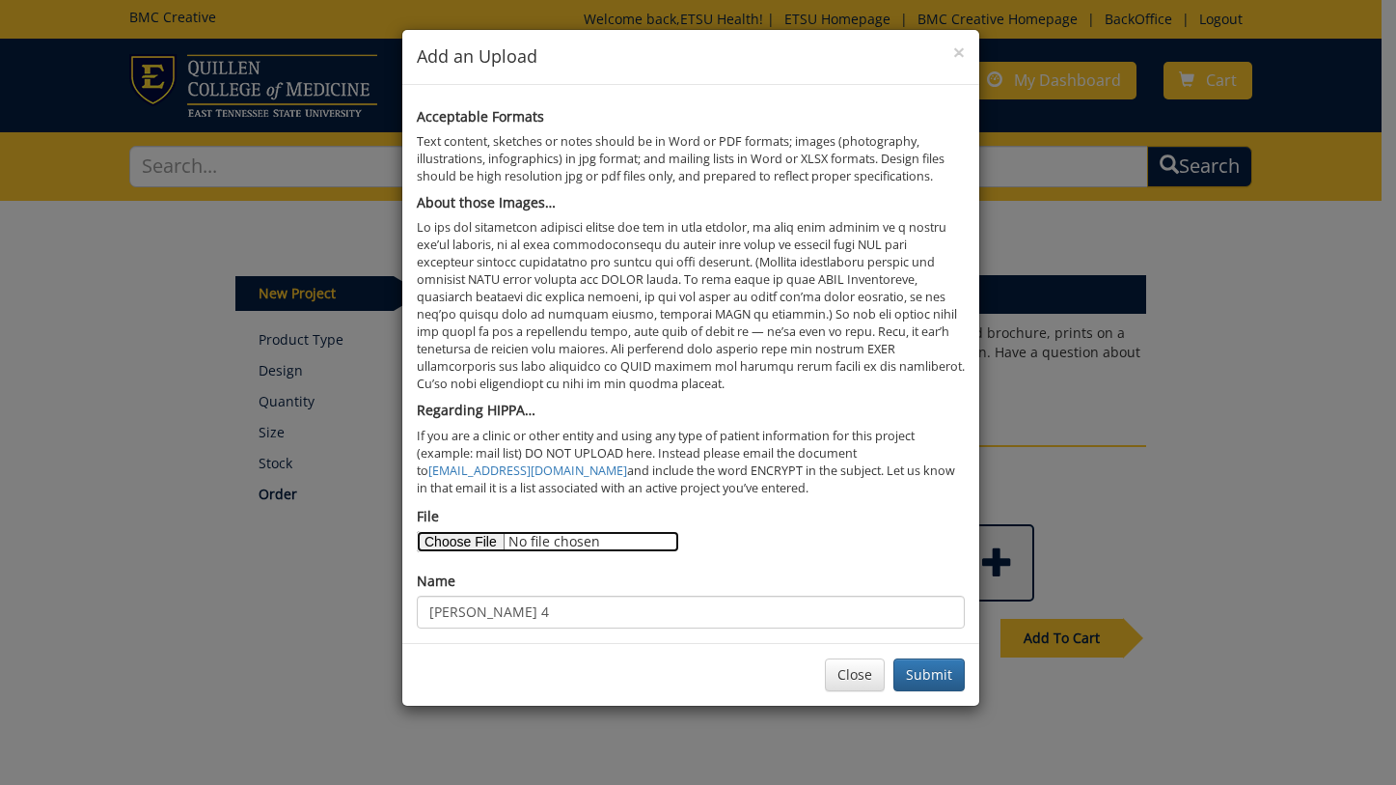
click at [468, 537] on input "File" at bounding box center [548, 541] width 262 height 21
type input "C:\fakepath\0O6A7781.jpg"
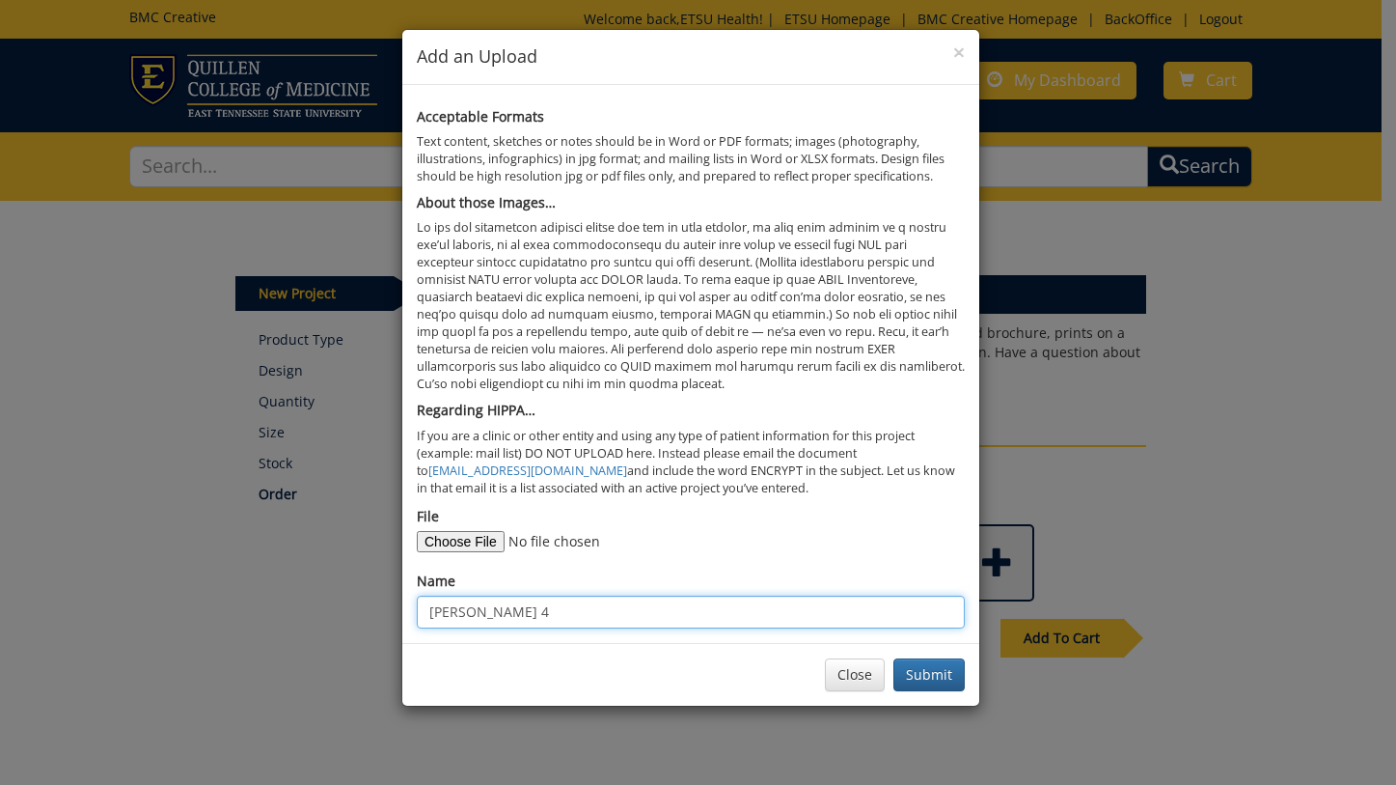
click at [705, 617] on input "ramos 4" at bounding box center [691, 611] width 548 height 33
type input "ramos 5"
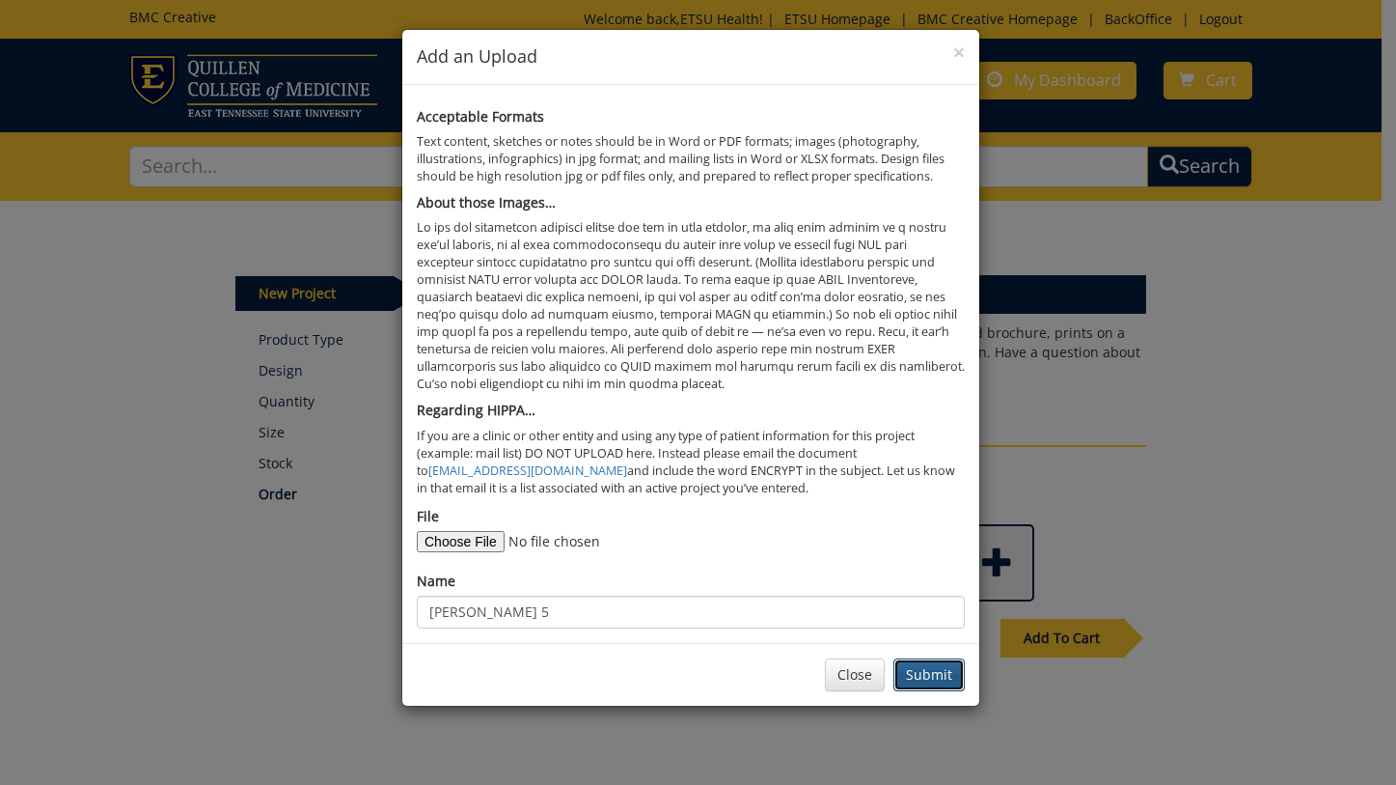
click at [929, 684] on button "Submit" at bounding box center [929, 674] width 71 height 33
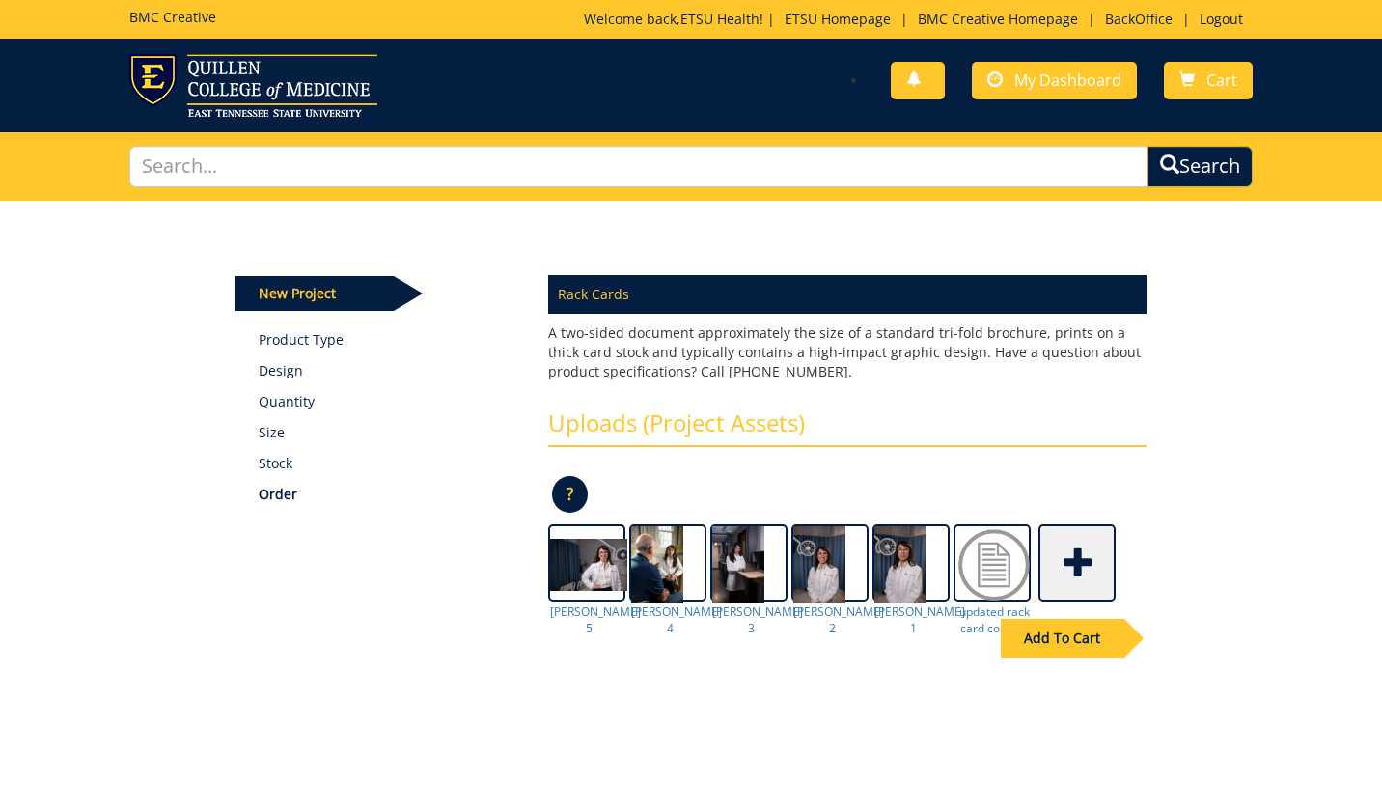
click at [1072, 643] on div "Add To Cart" at bounding box center [1062, 638] width 123 height 39
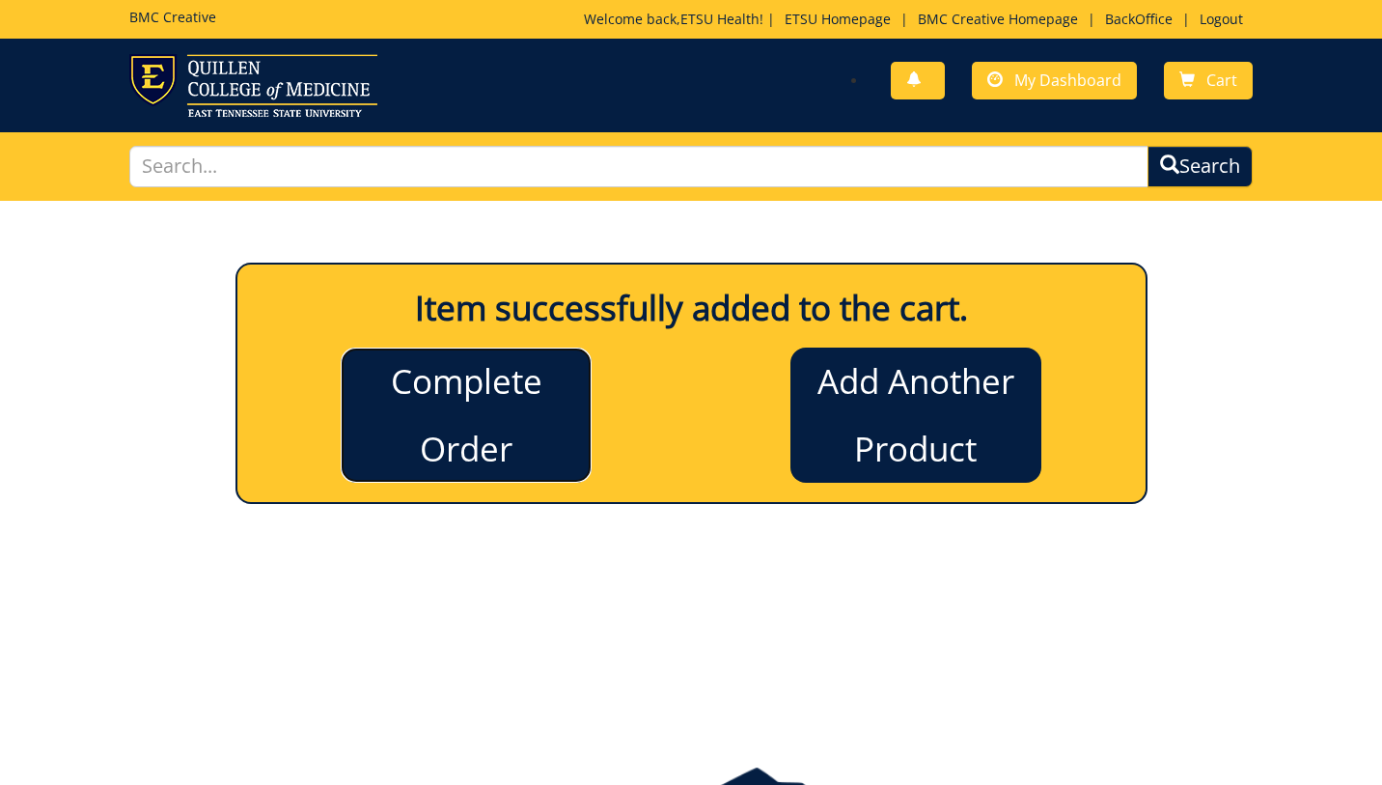
click at [456, 415] on link "Complete Order" at bounding box center [466, 414] width 251 height 135
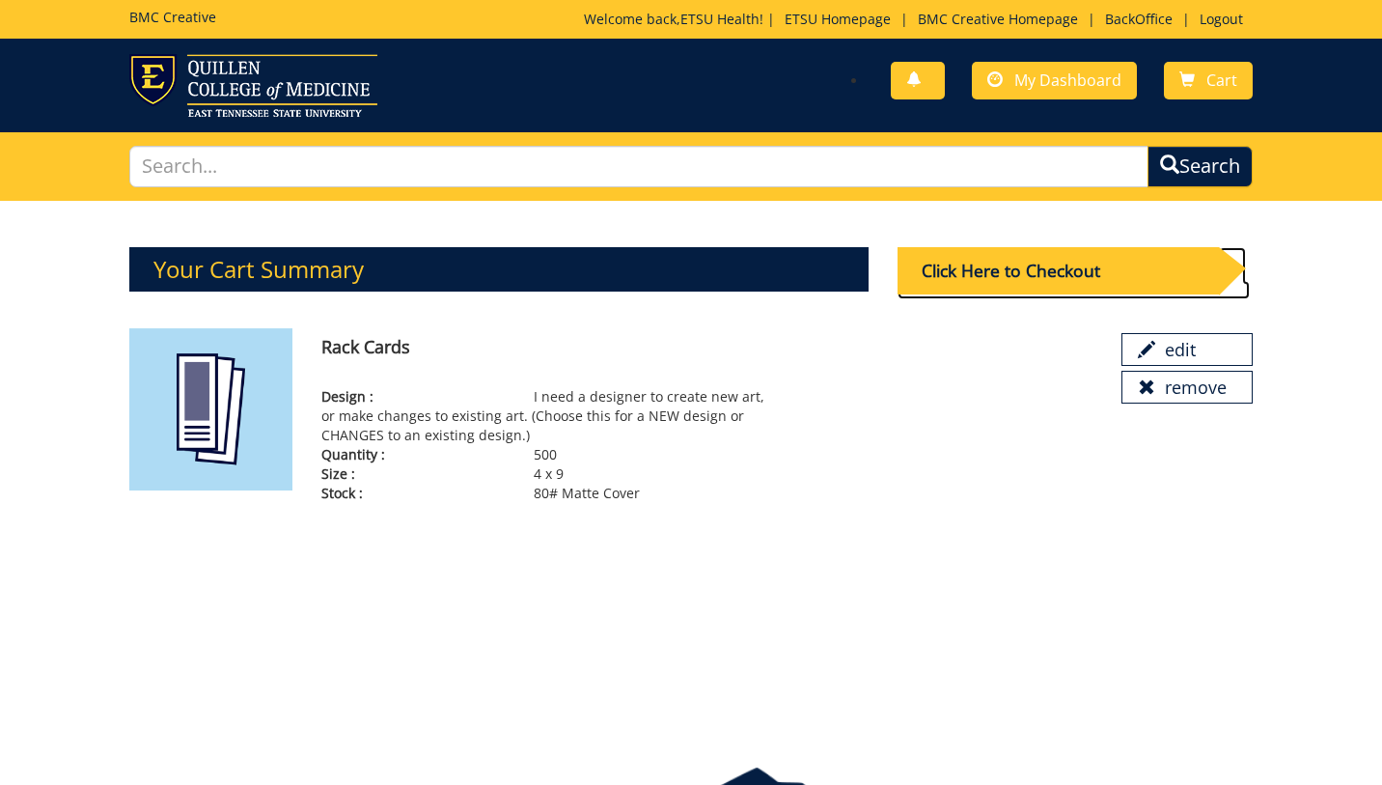
click at [972, 262] on div "Click Here to Checkout" at bounding box center [1057, 270] width 321 height 47
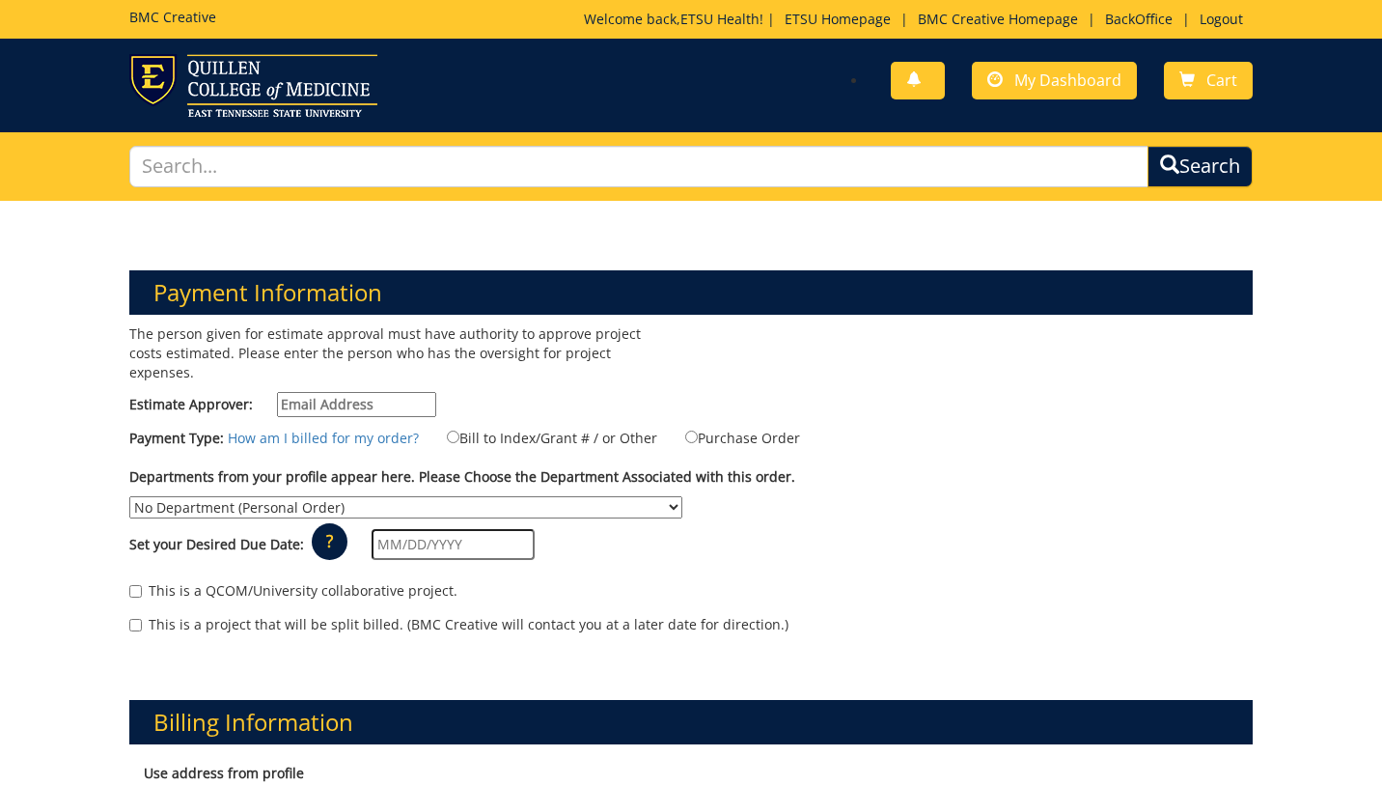
click at [315, 392] on input "Estimate Approver:" at bounding box center [356, 404] width 159 height 25
type input "earlykl@etsu.edu"
click at [442, 427] on label "Bill to Index/Grant # / or Other" at bounding box center [540, 437] width 234 height 21
click at [447, 430] on input "Bill to Index/Grant # / or Other" at bounding box center [453, 436] width 13 height 13
radio input "true"
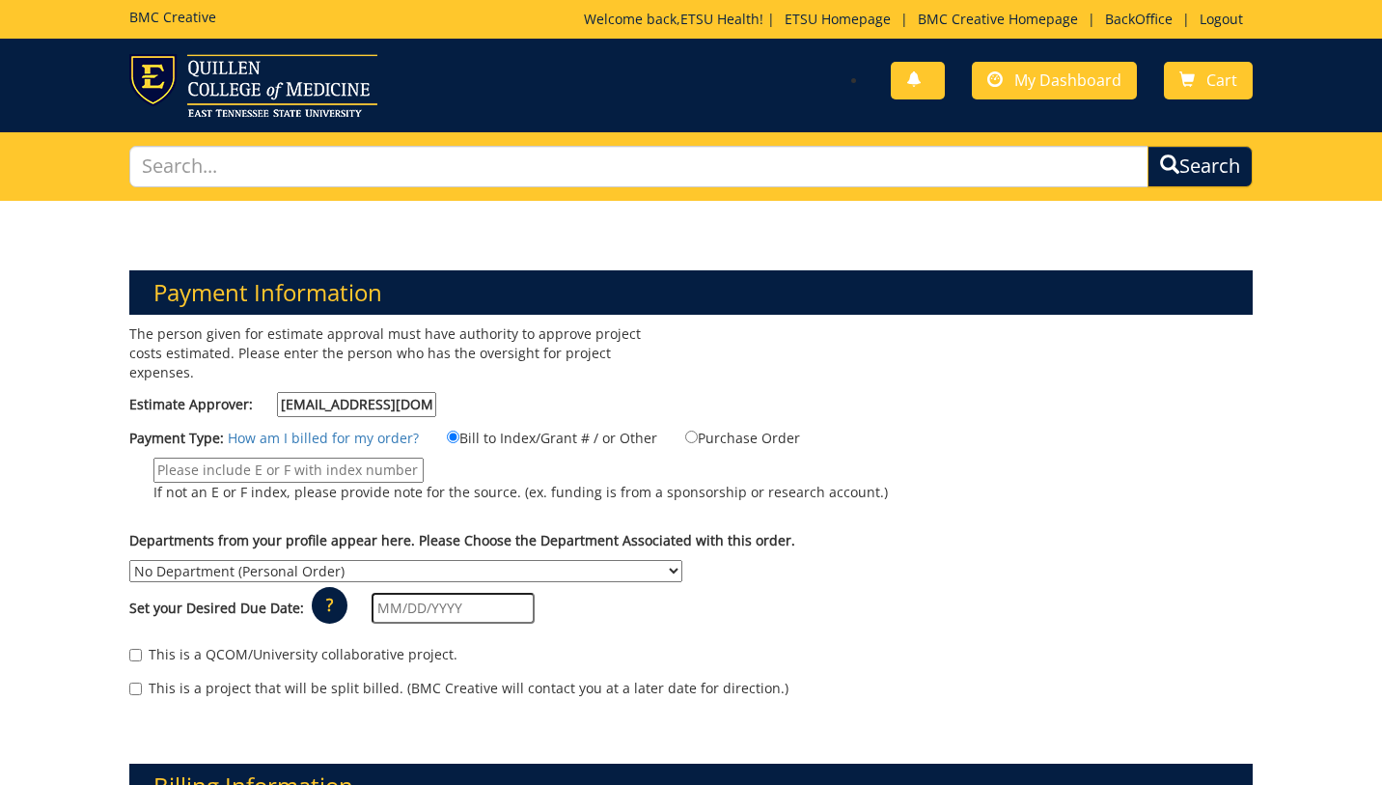
click at [326, 457] on input "If not an E or F index, please provide note for the source. (ex. funding is fro…" at bounding box center [288, 469] width 270 height 25
type input "MEAC"
click at [366, 537] on div "Departments from your profile appear here. Please Choose the Department Associa…" at bounding box center [690, 556] width 1151 height 51
click at [372, 560] on select "No Department (Personal Order) Academic Affairs COM Anatomy and Cell Biology Bi…" at bounding box center [405, 571] width 553 height 22
select select "244"
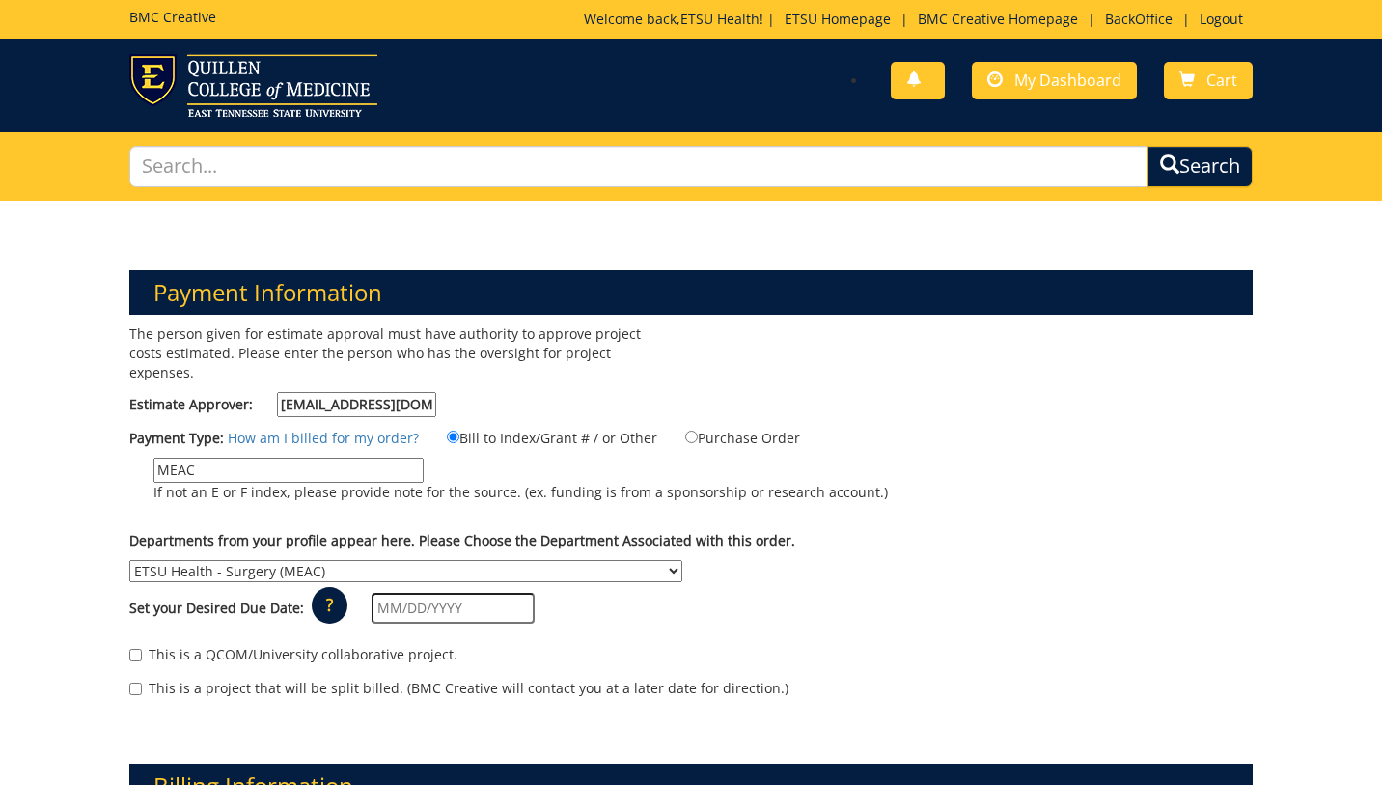
click at [129, 560] on select "No Department (Personal Order) Academic Affairs COM Anatomy and Cell Biology Bi…" at bounding box center [405, 571] width 553 height 22
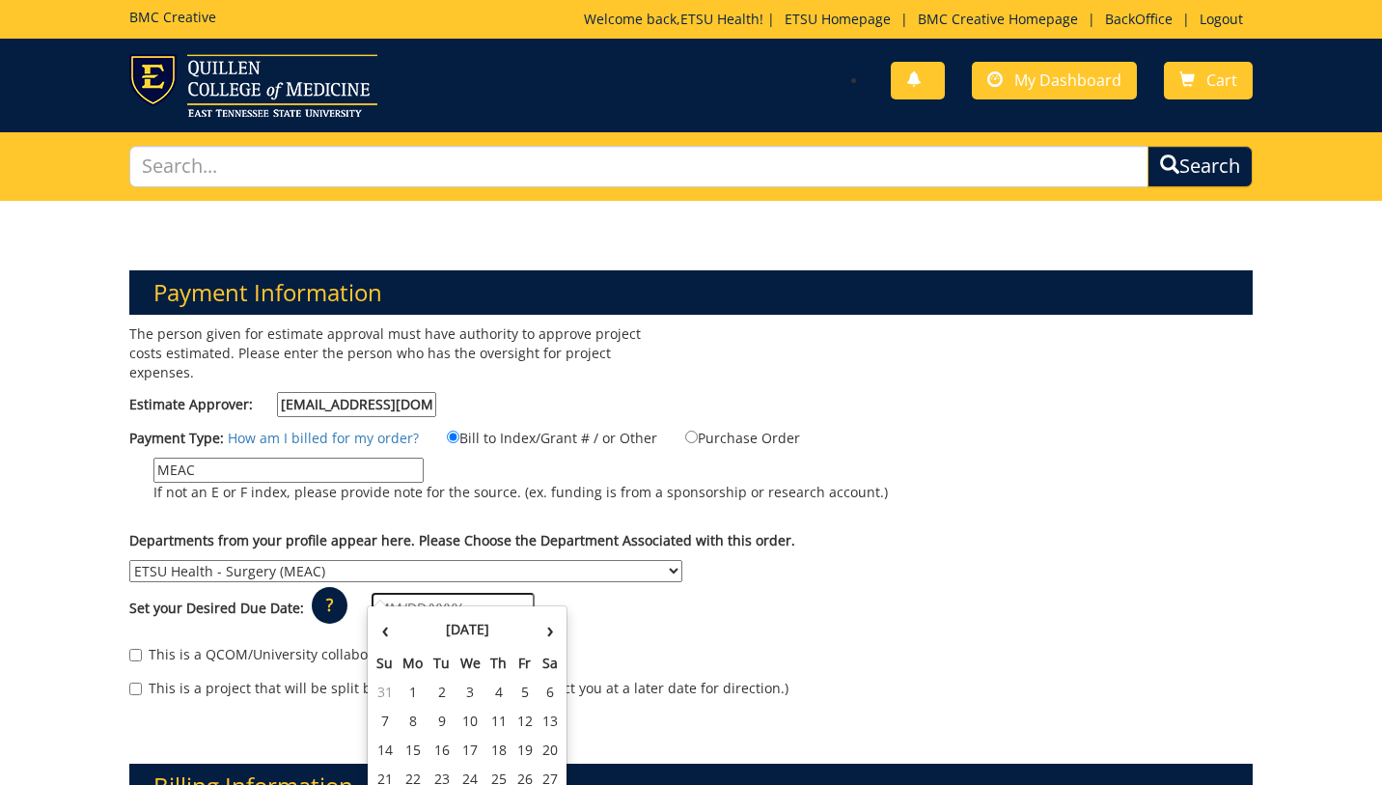
click at [451, 592] on input "text" at bounding box center [453, 607] width 163 height 31
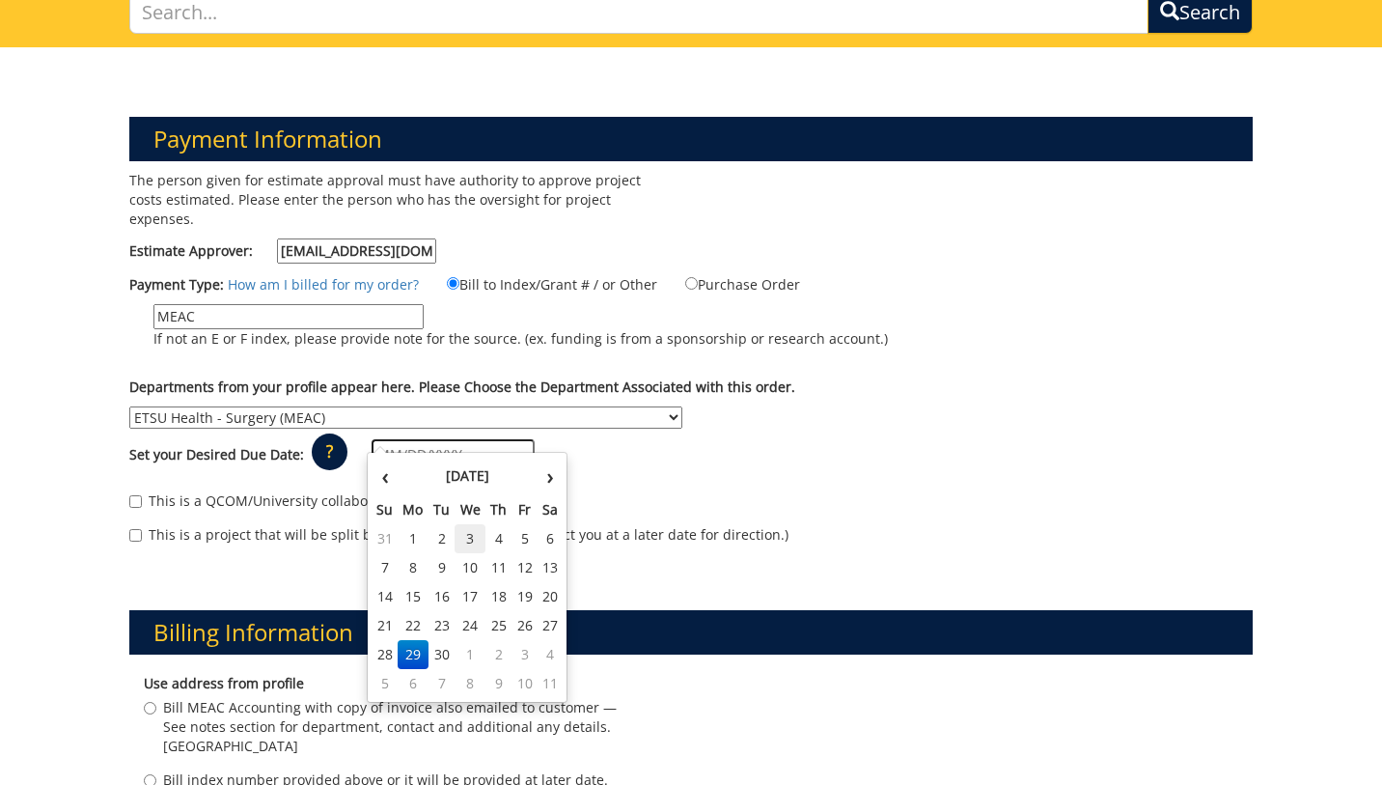
scroll to position [164, 0]
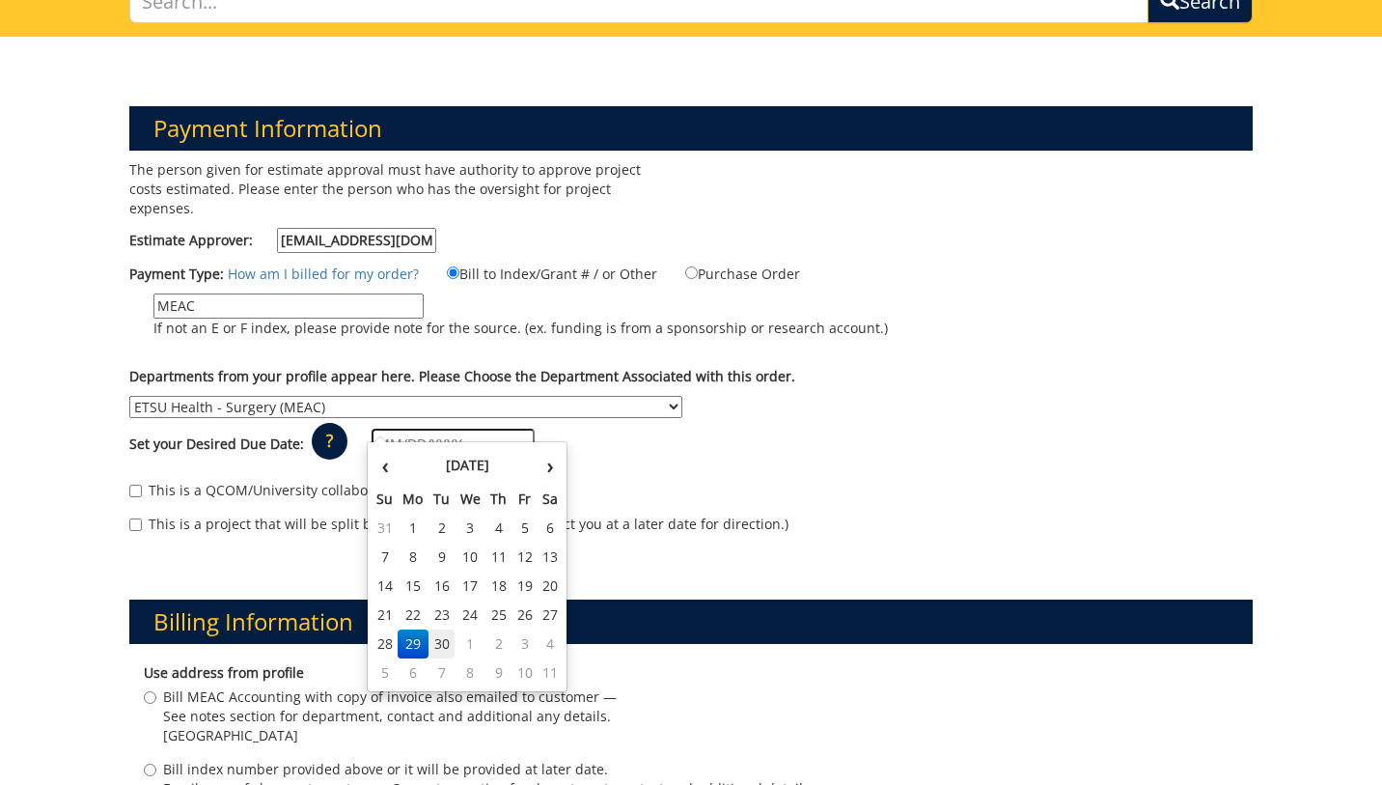
click at [442, 641] on td "30" at bounding box center [441, 643] width 27 height 29
type input "09/30/2025"
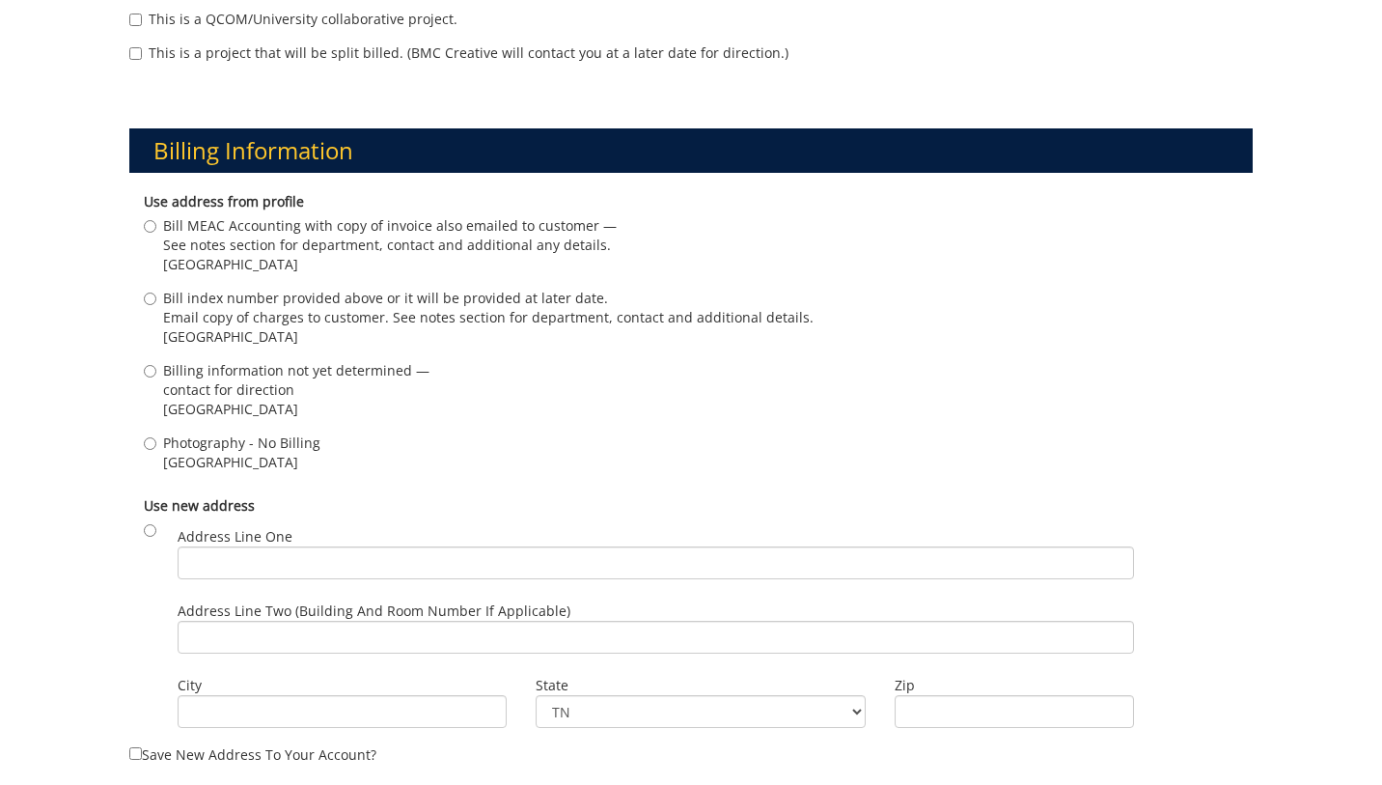
scroll to position [643, 0]
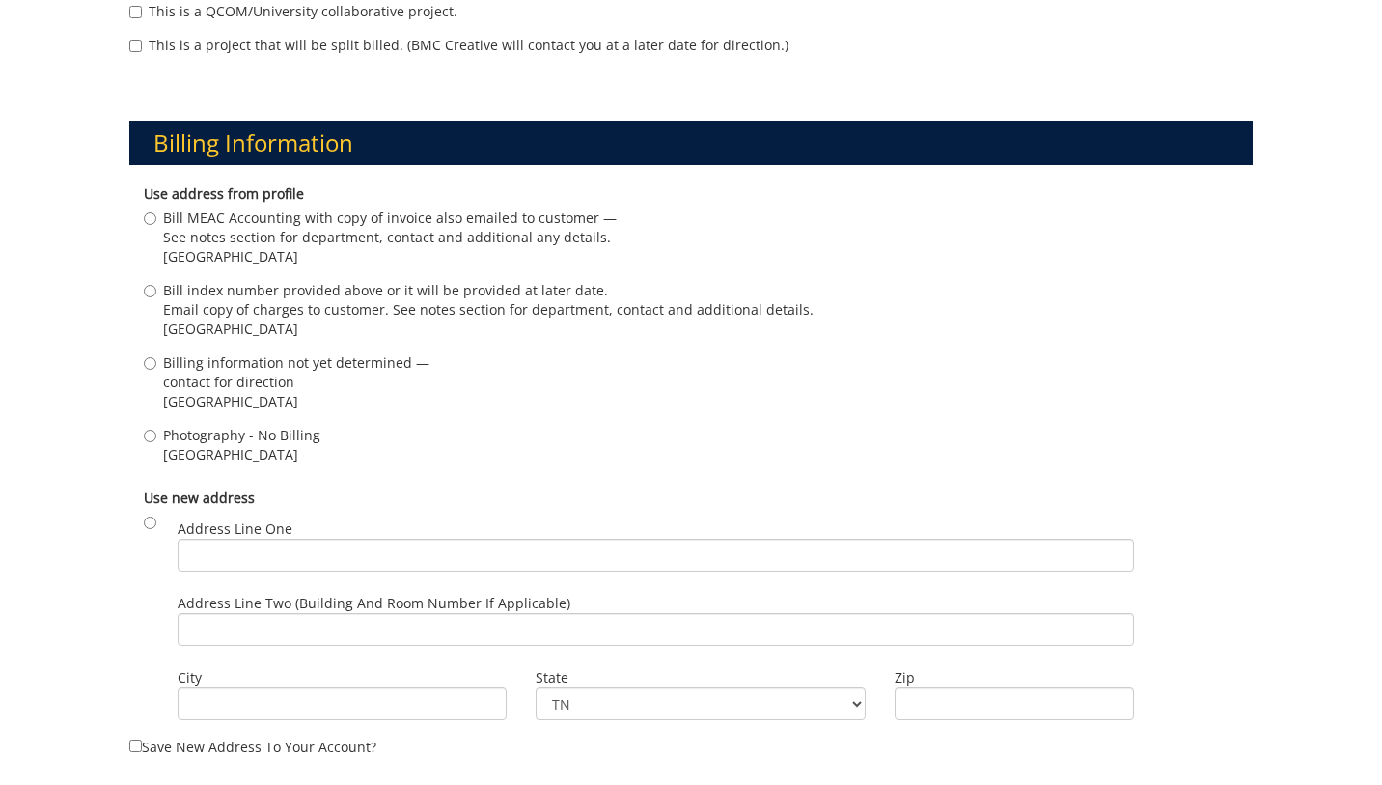
click at [262, 228] on span "See notes section for department, contact and additional any details." at bounding box center [390, 237] width 454 height 19
click at [156, 212] on input "Bill MEAC Accounting with copy of invoice also emailed to customer — See notes …" at bounding box center [150, 218] width 13 height 13
radio input "true"
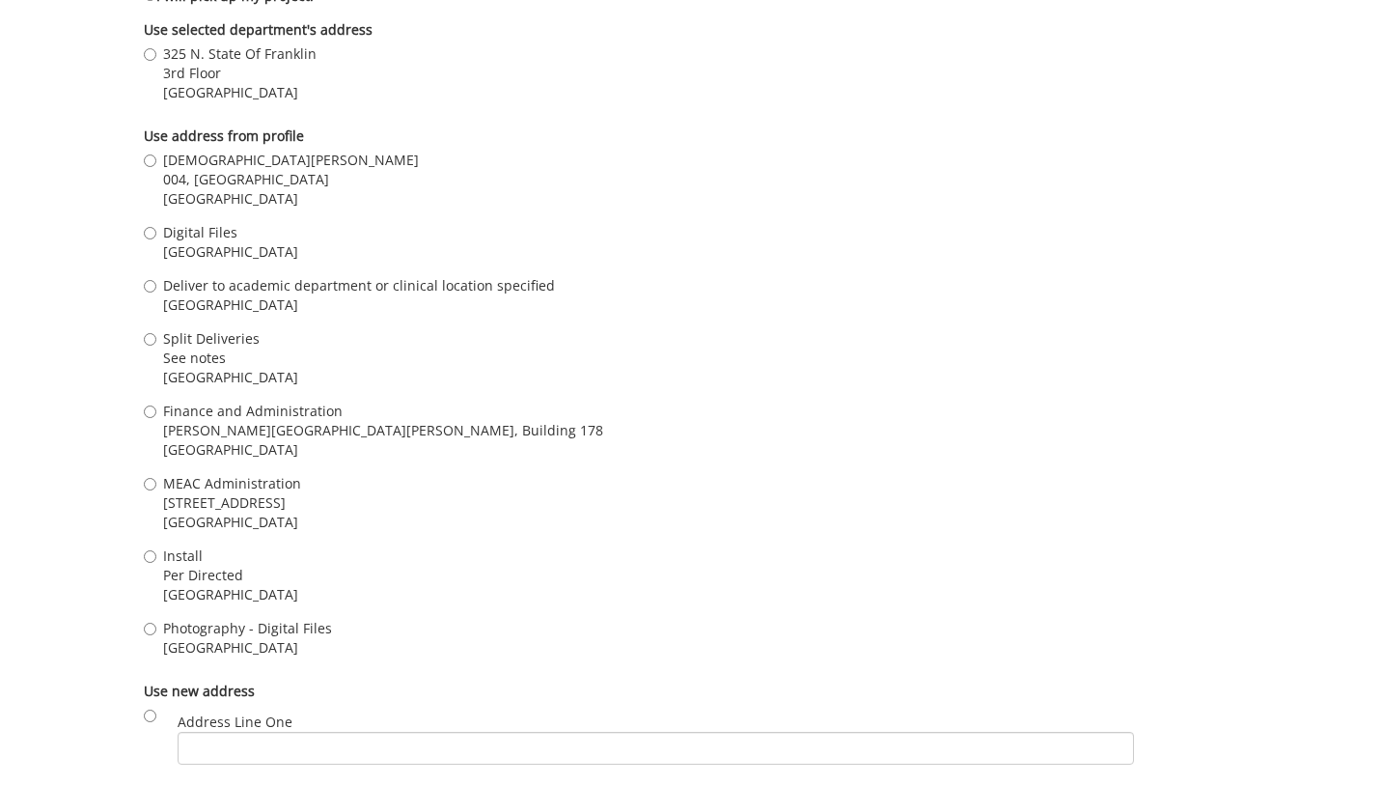
scroll to position [1536, 0]
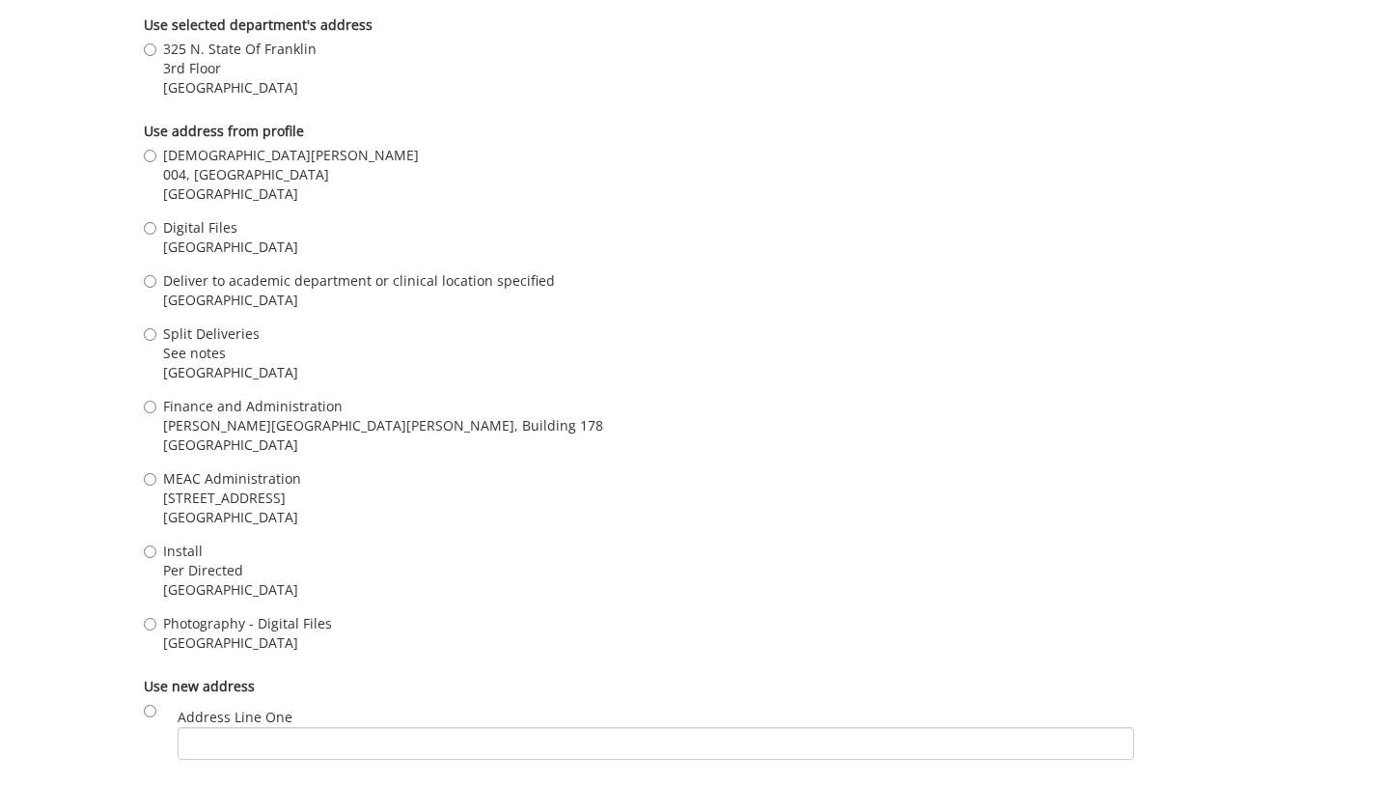
click at [249, 165] on span "004, Ground Floor, Building 2, VA Campus" at bounding box center [291, 174] width 256 height 19
click at [156, 161] on input "Kristen Early 004, Ground Floor, Building 2, VA Campus Johnson City , TN 37601" at bounding box center [150, 156] width 13 height 13
radio input "true"
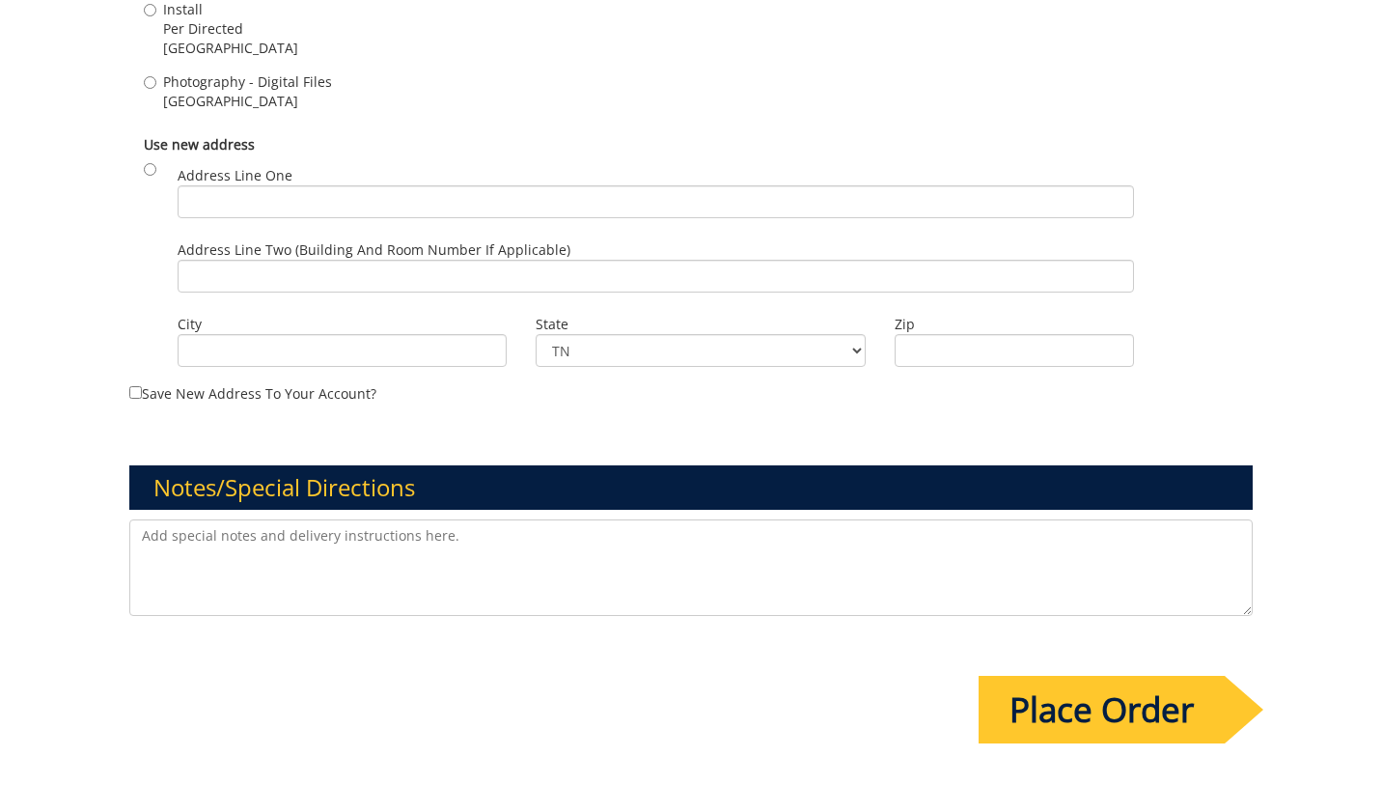
scroll to position [2085, 0]
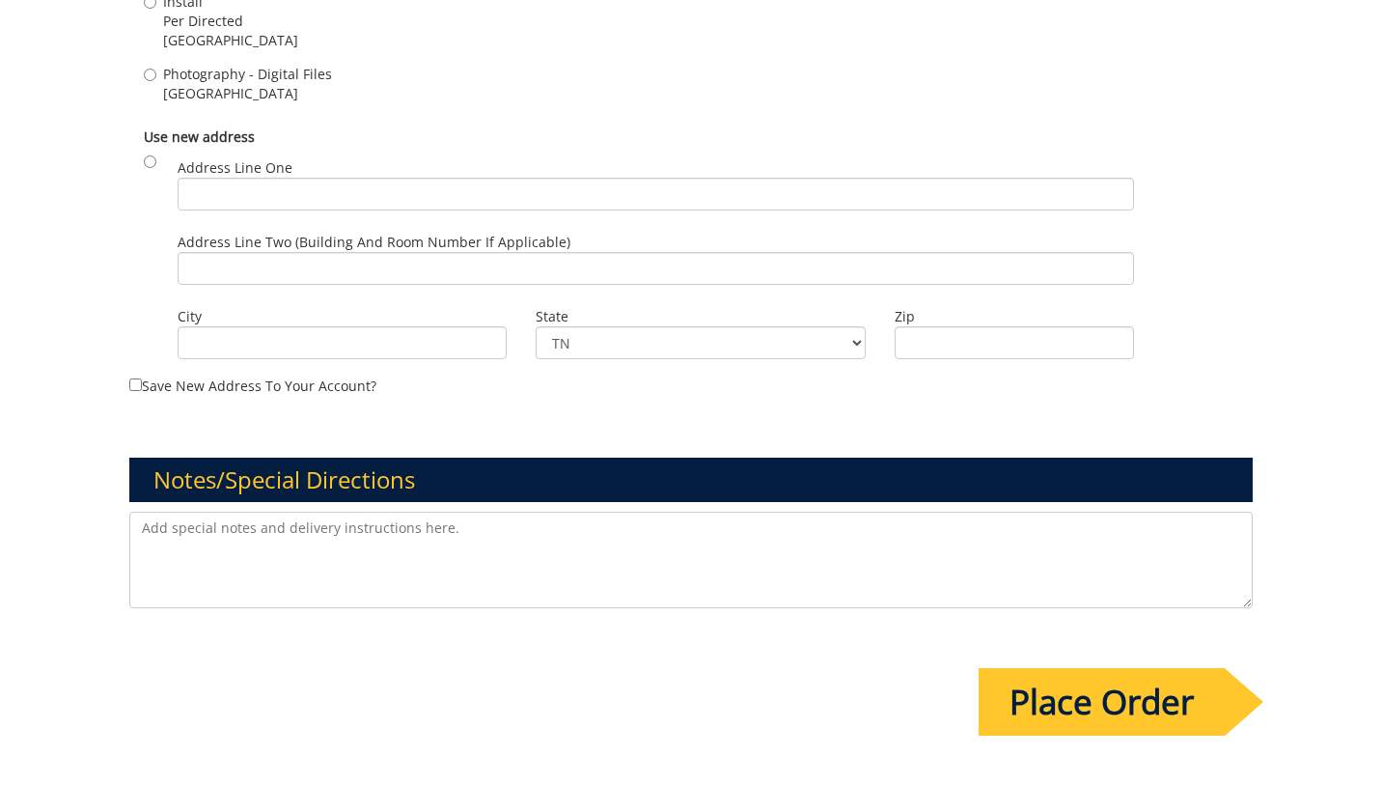
click at [439, 525] on textarea at bounding box center [690, 559] width 1122 height 96
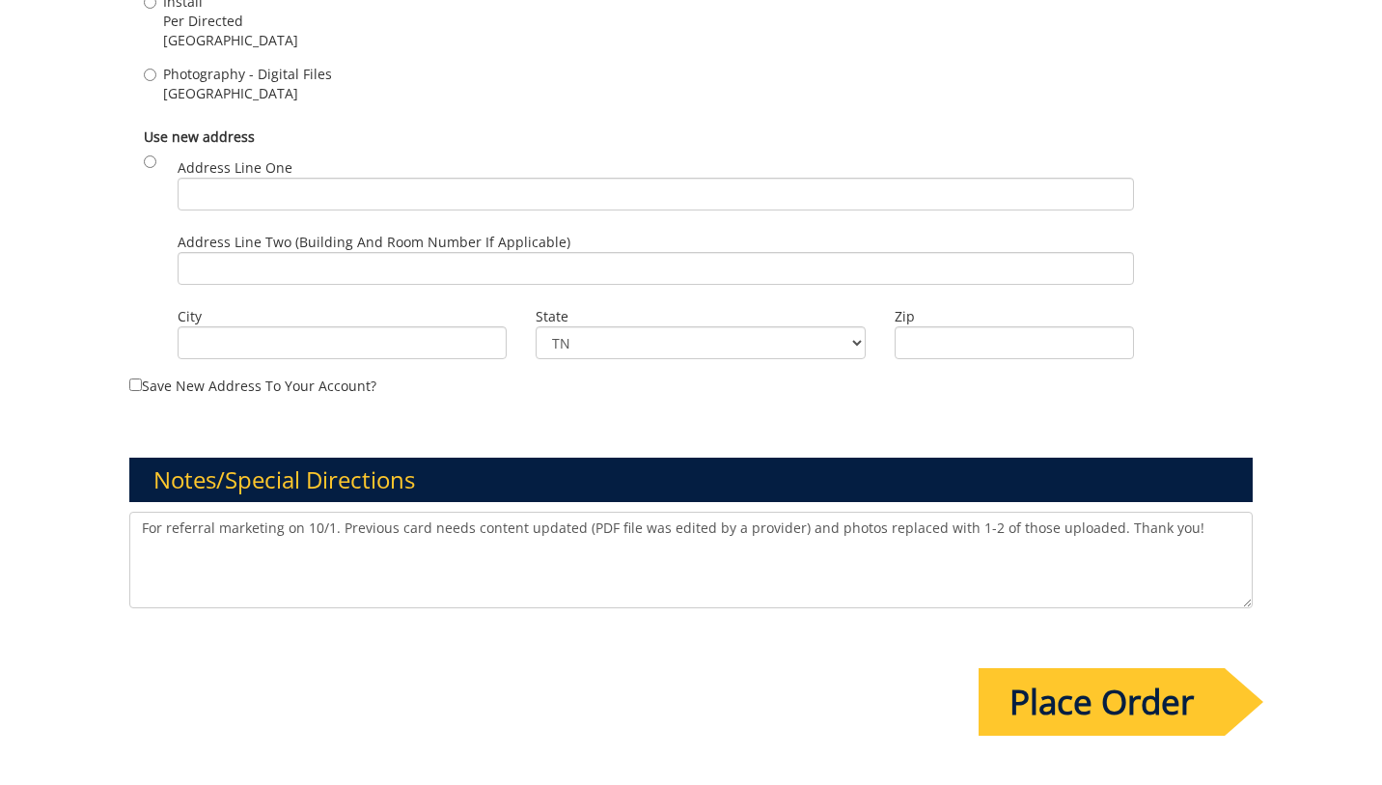
type textarea "For referral marketing on 10/1. Previous card needs content updated (PDF file w…"
click at [1096, 693] on input "Place Order" at bounding box center [1101, 702] width 246 height 68
